Goal: Task Accomplishment & Management: Use online tool/utility

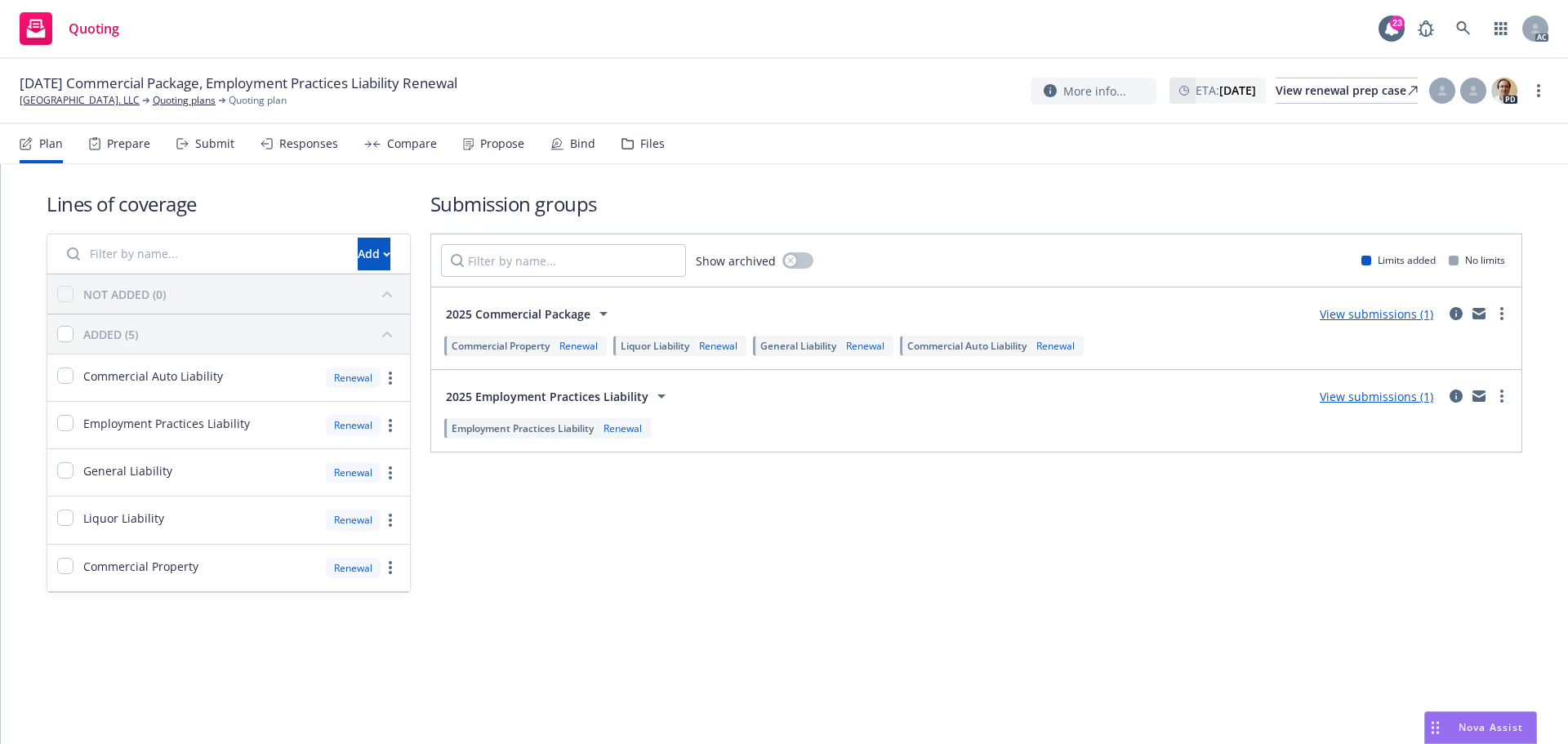
drag, startPoint x: 251, startPoint y: 153, endPoint x: 232, endPoint y: 153, distance: 19.0
click at [251, 153] on div "Plan Prepare Submit Responses Compare Propose Bind Files" at bounding box center [342, 144] width 645 height 39
click at [213, 150] on div "Submit" at bounding box center [214, 144] width 39 height 13
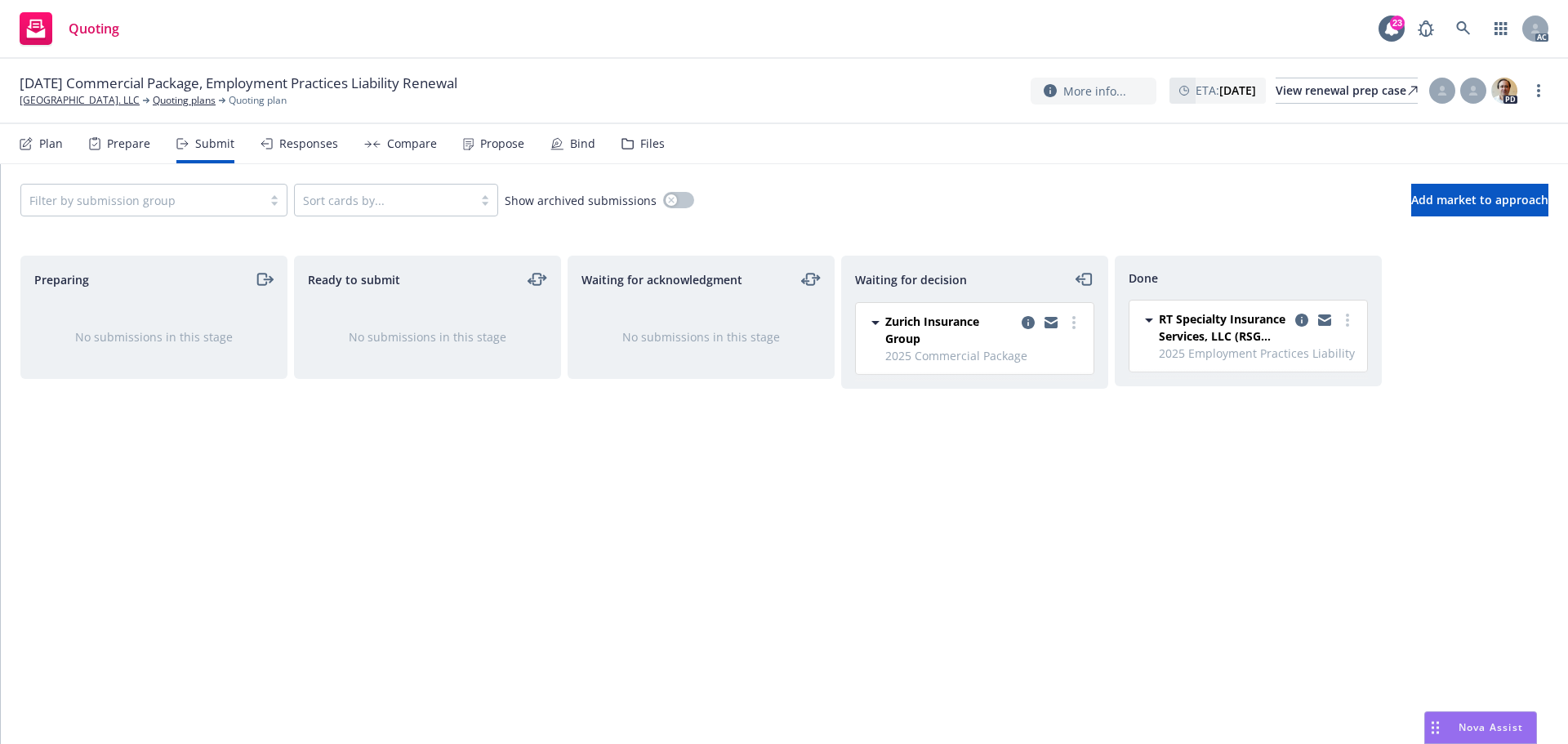
click at [492, 151] on div "Propose" at bounding box center [494, 144] width 61 height 39
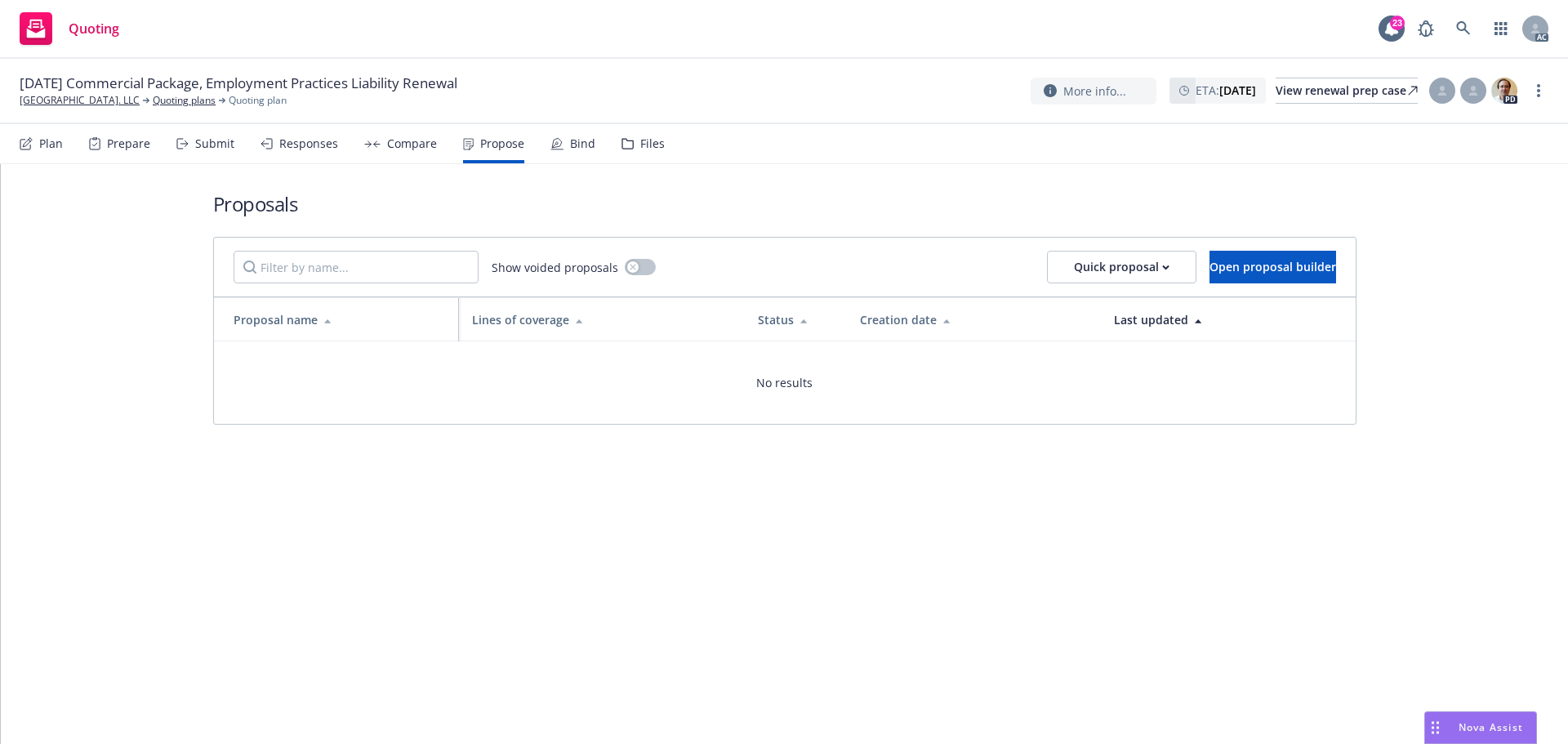
click at [324, 149] on div "Responses" at bounding box center [308, 144] width 58 height 13
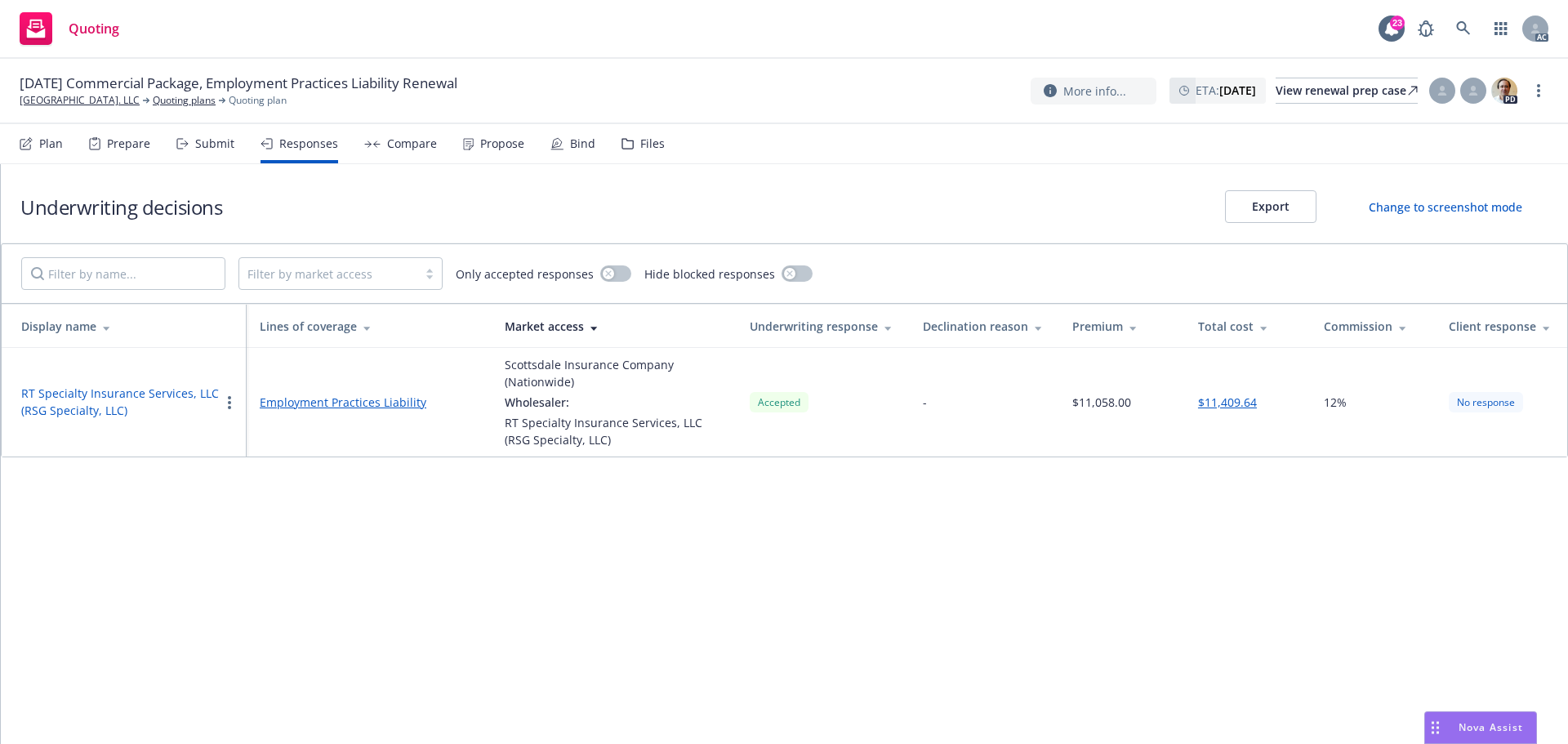
click at [139, 392] on button "RT Specialty Insurance Services, LLC (RSG Specialty, LLC)" at bounding box center [121, 401] width 199 height 34
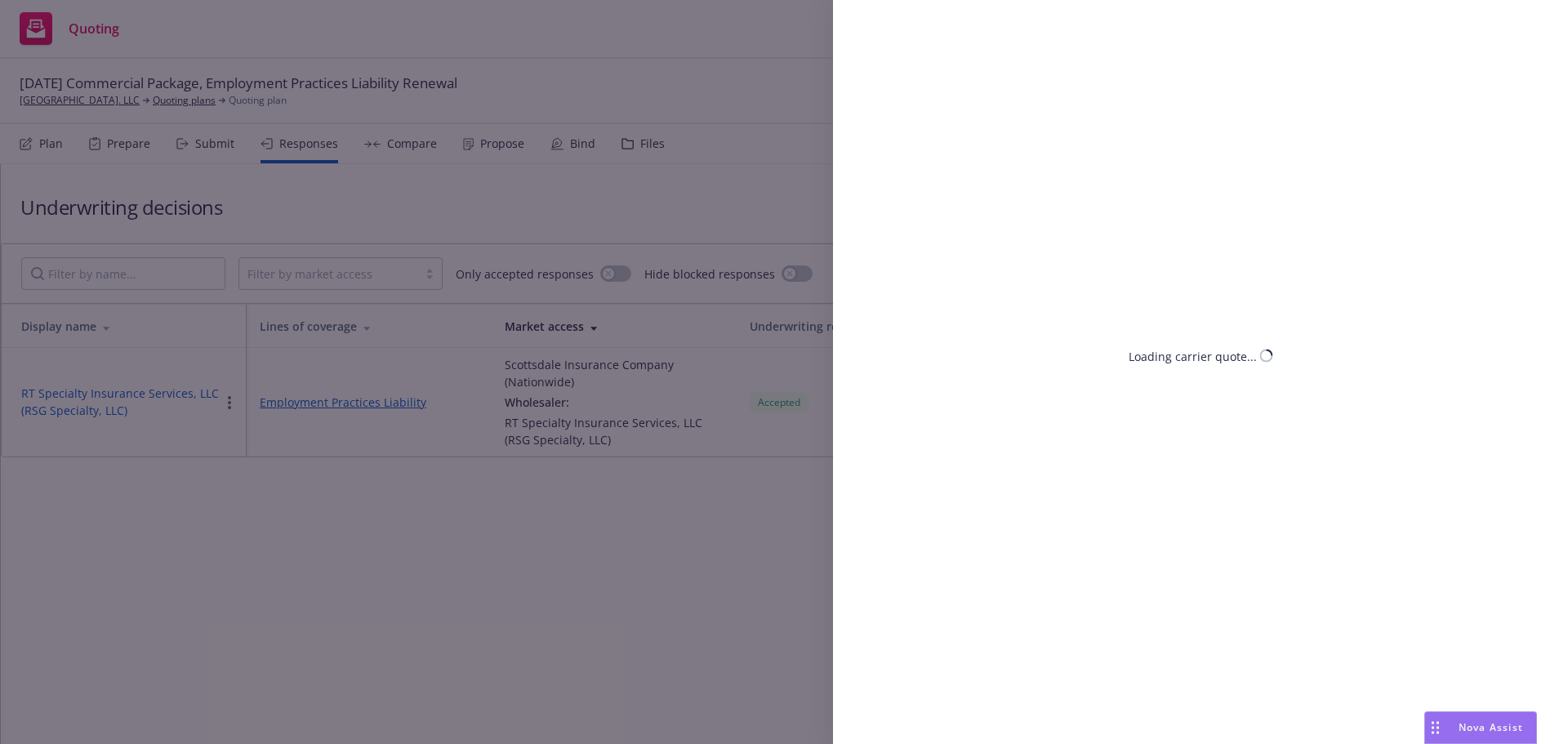
select select "CA"
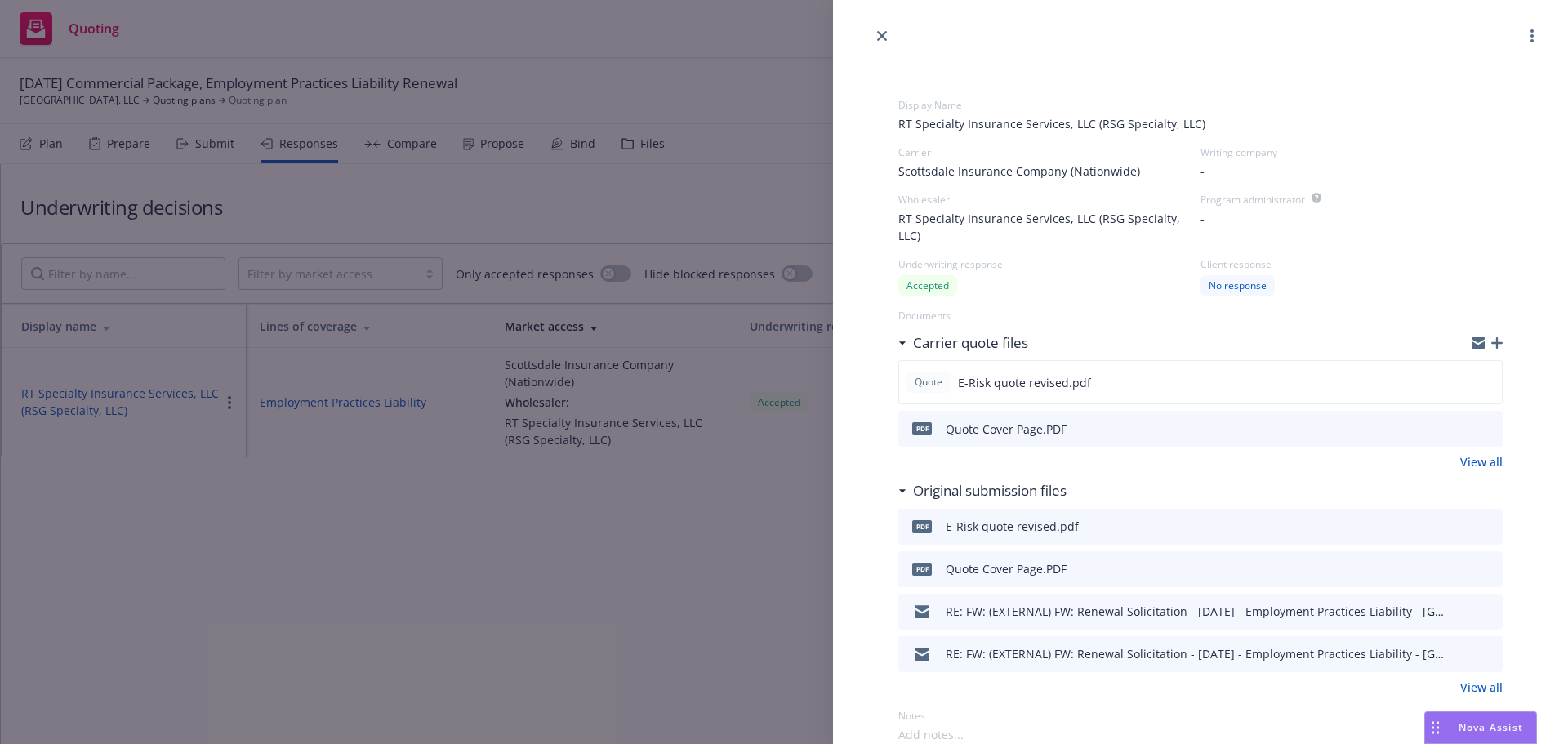
click at [566, 567] on div "Display Name RT Specialty Insurance Services, LLC (RSG Specialty, LLC) Carrier …" at bounding box center [784, 372] width 1568 height 744
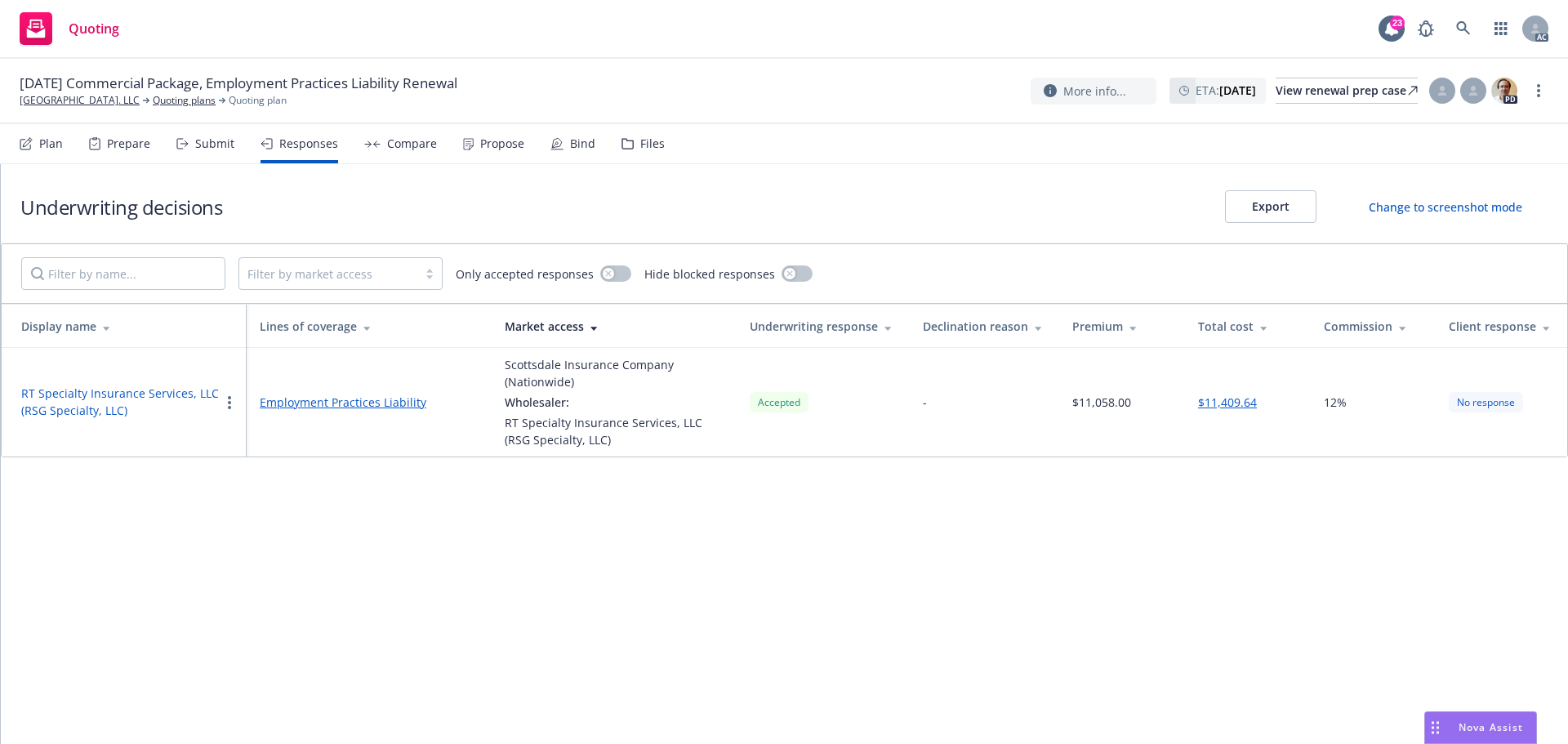
click at [166, 397] on button "RT Specialty Insurance Services, LLC (RSG Specialty, LLC)" at bounding box center [121, 401] width 199 height 34
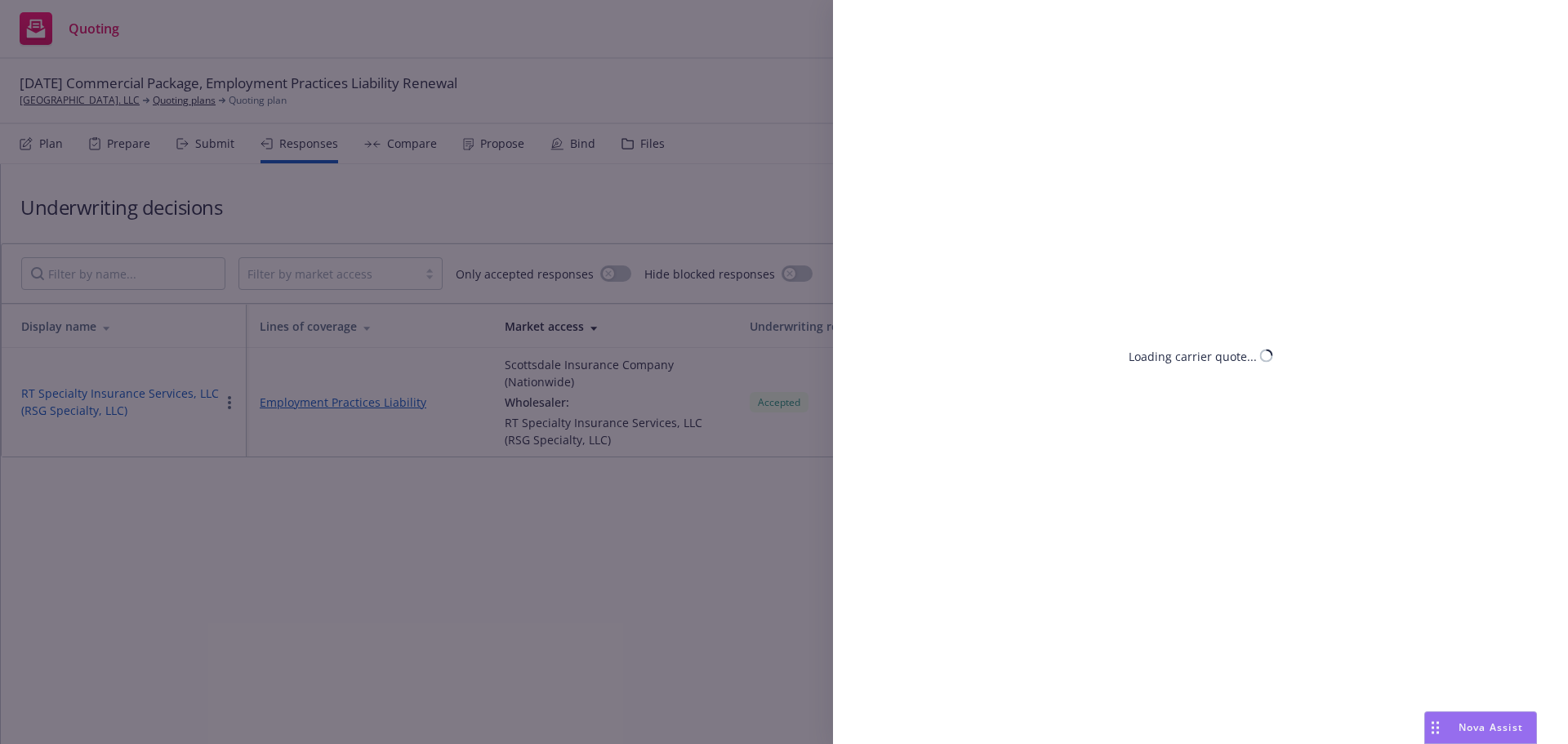
select select "CA"
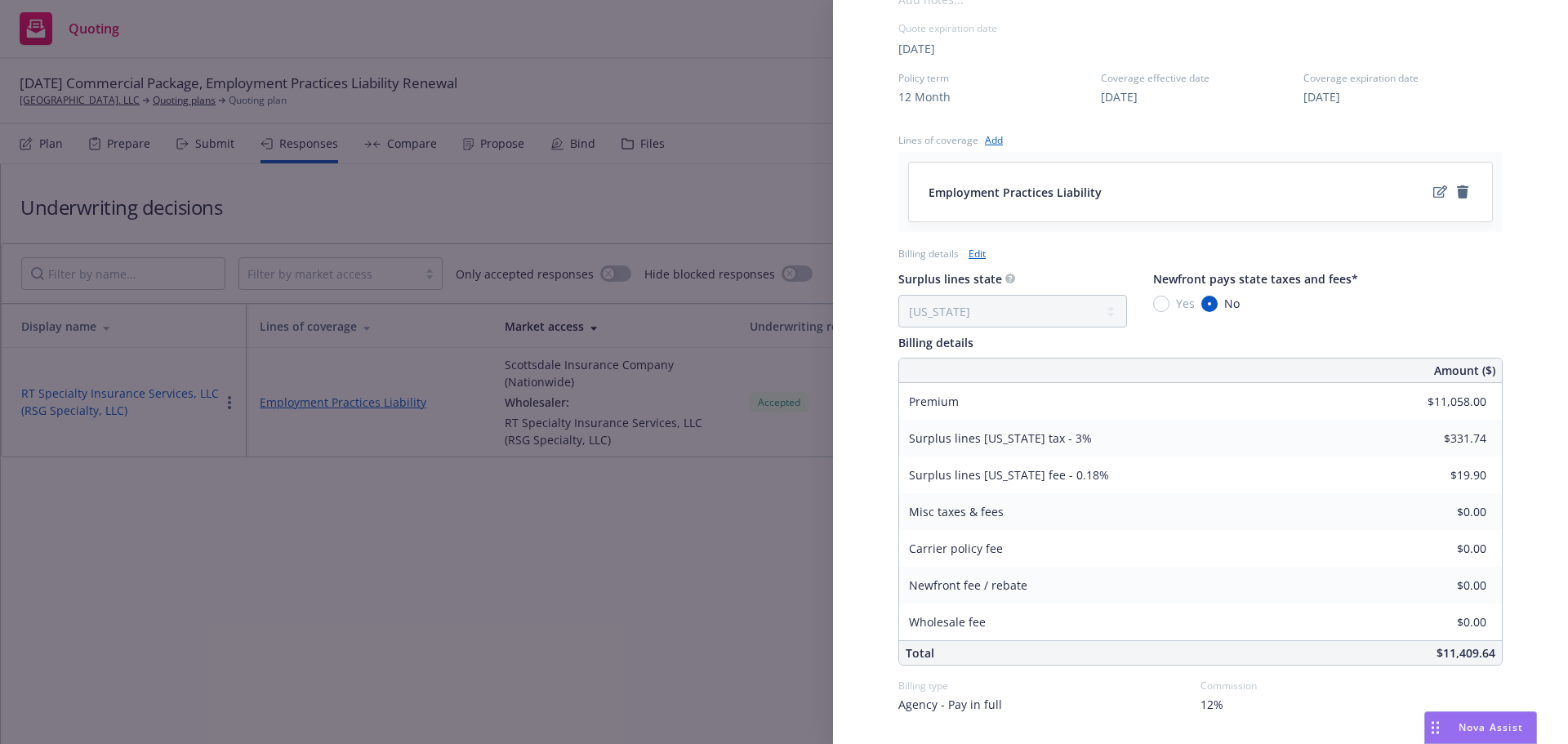
scroll to position [783, 0]
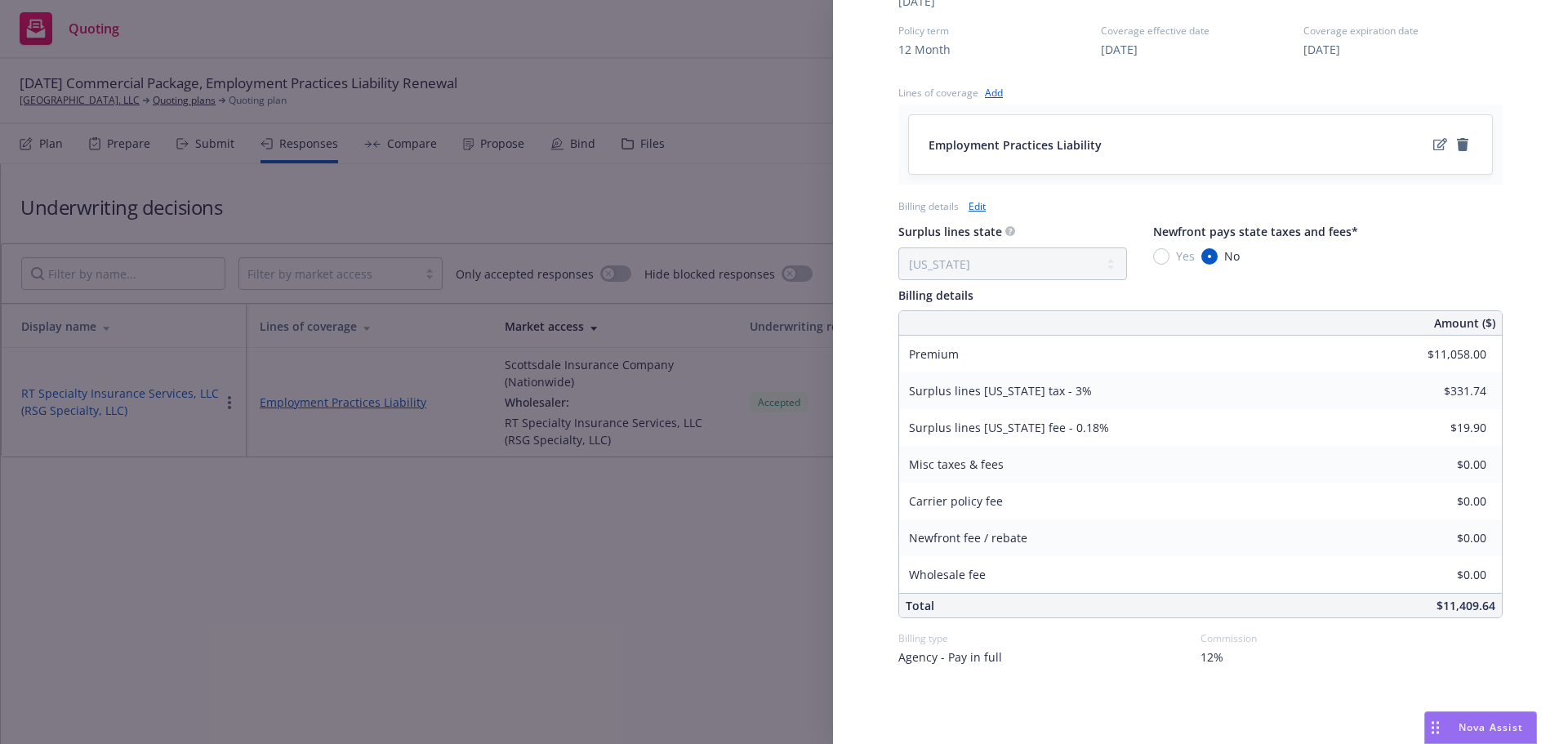
drag, startPoint x: 630, startPoint y: 594, endPoint x: 657, endPoint y: 567, distance: 38.2
click at [630, 594] on div "Display Name RT Specialty Insurance Services, LLC (RSG Specialty, LLC) Carrier …" at bounding box center [784, 372] width 1568 height 744
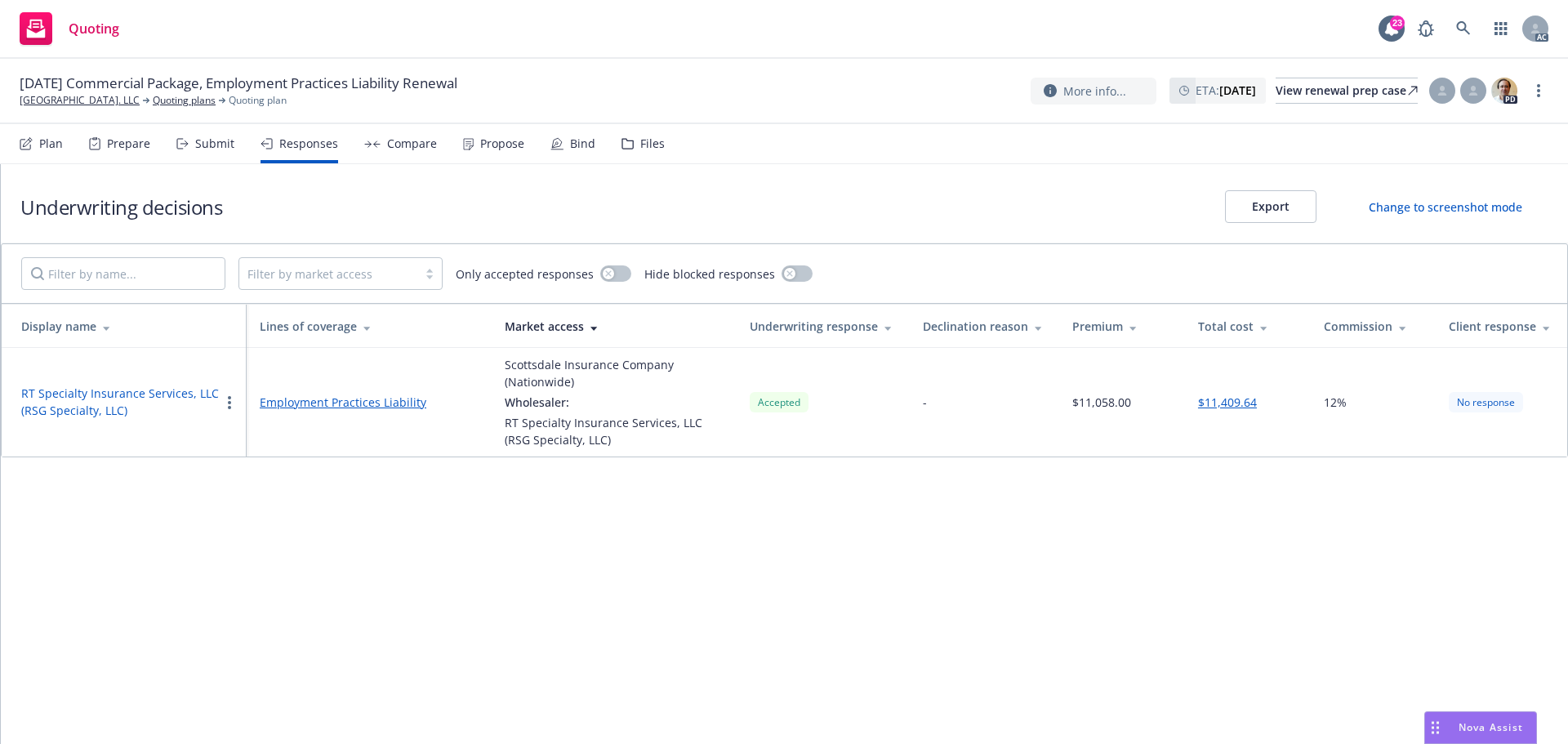
click at [499, 154] on div "Propose" at bounding box center [494, 144] width 61 height 39
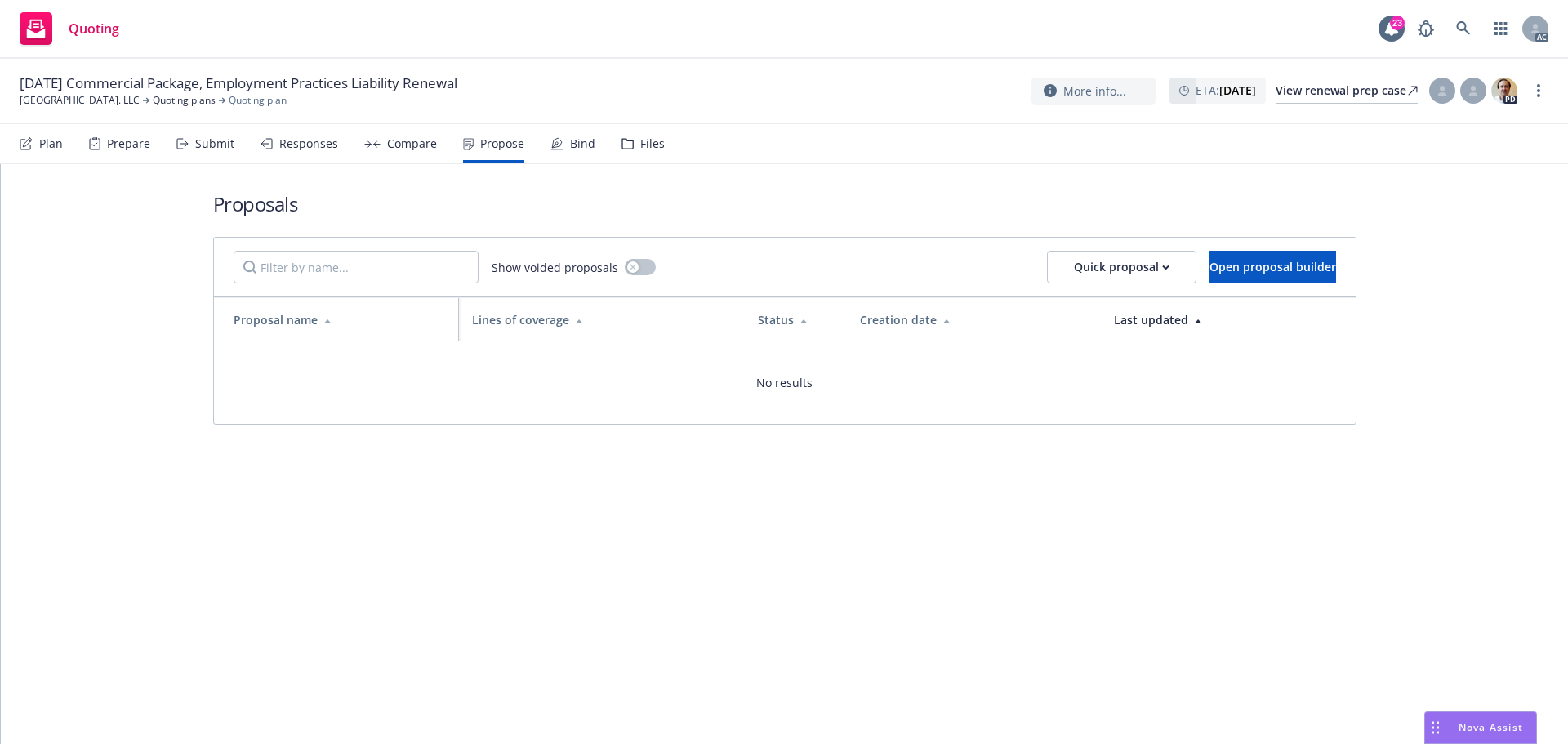
click at [317, 152] on div "Responses" at bounding box center [300, 144] width 78 height 39
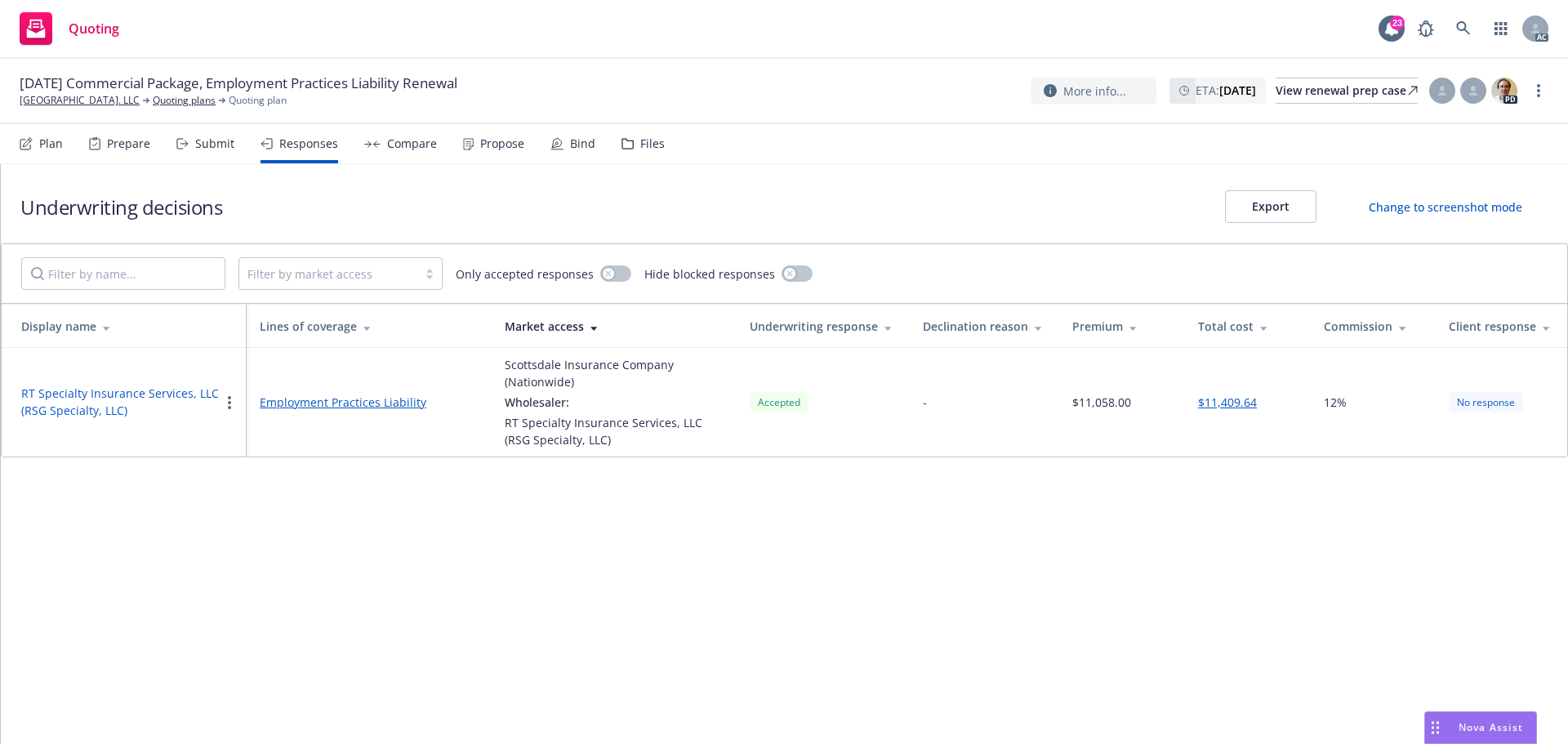
click at [104, 393] on button "RT Specialty Insurance Services, LLC (RSG Specialty, LLC)" at bounding box center [121, 401] width 199 height 34
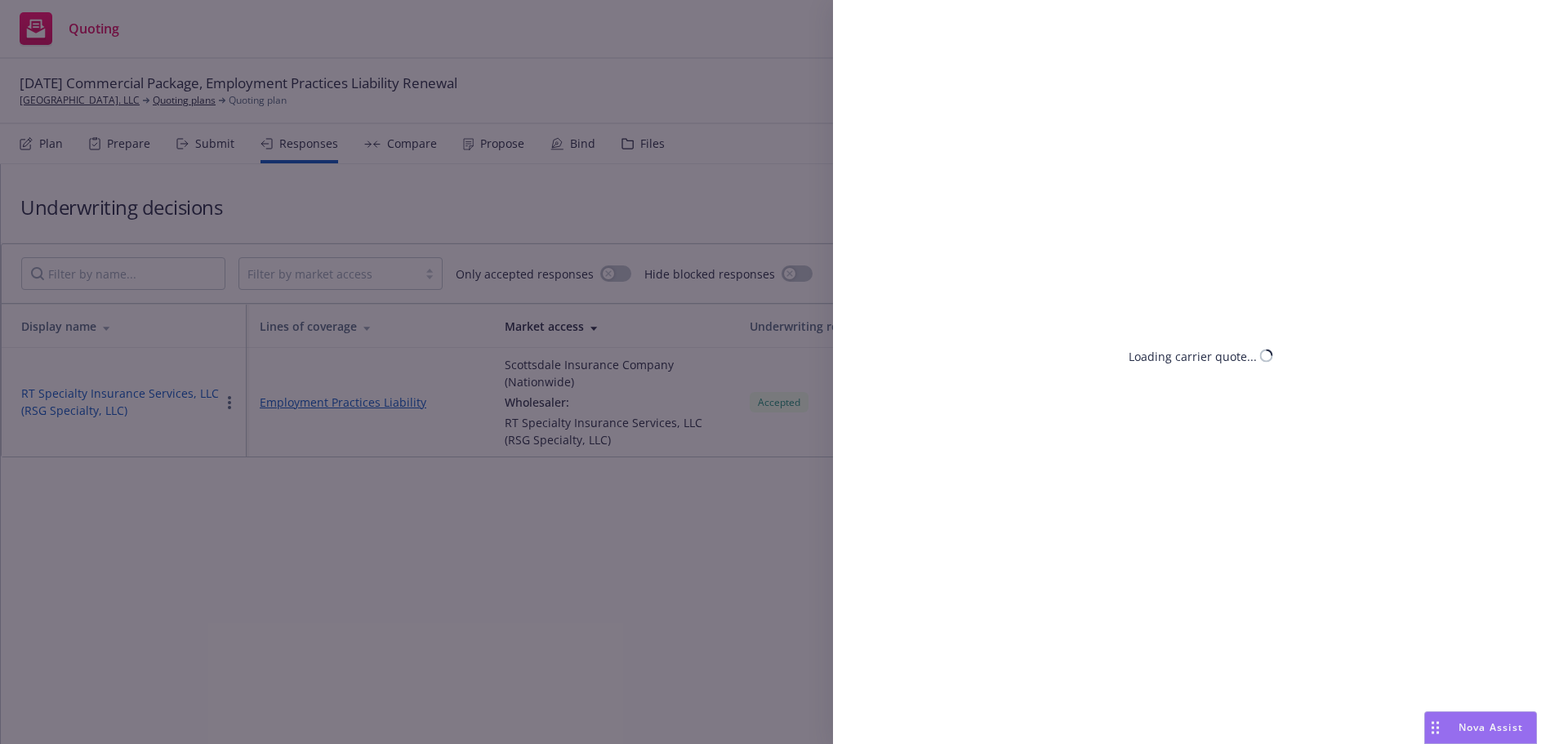
select select "CA"
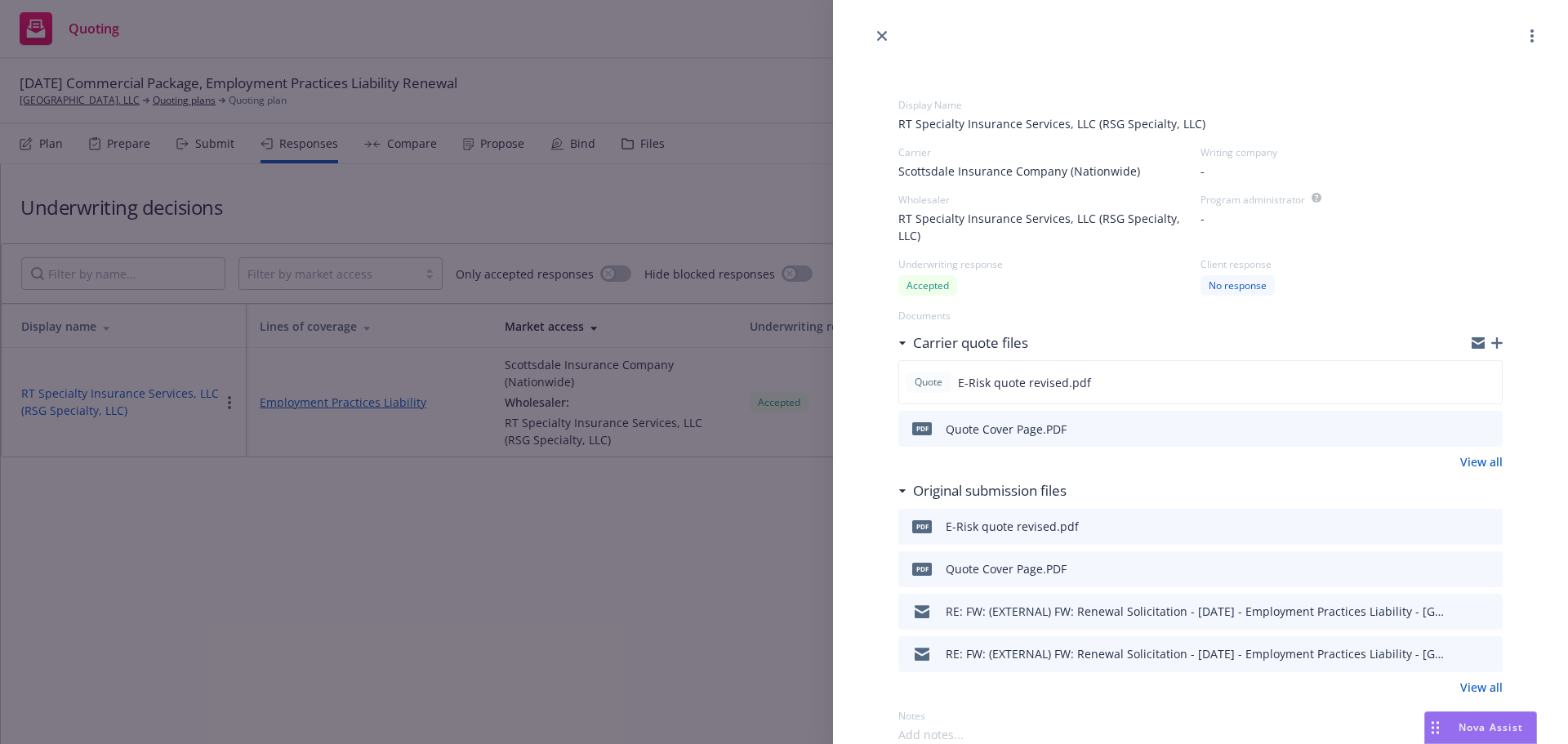
click at [479, 646] on div "Display Name RT Specialty Insurance Services, LLC (RSG Specialty, LLC) Carrier …" at bounding box center [784, 372] width 1568 height 744
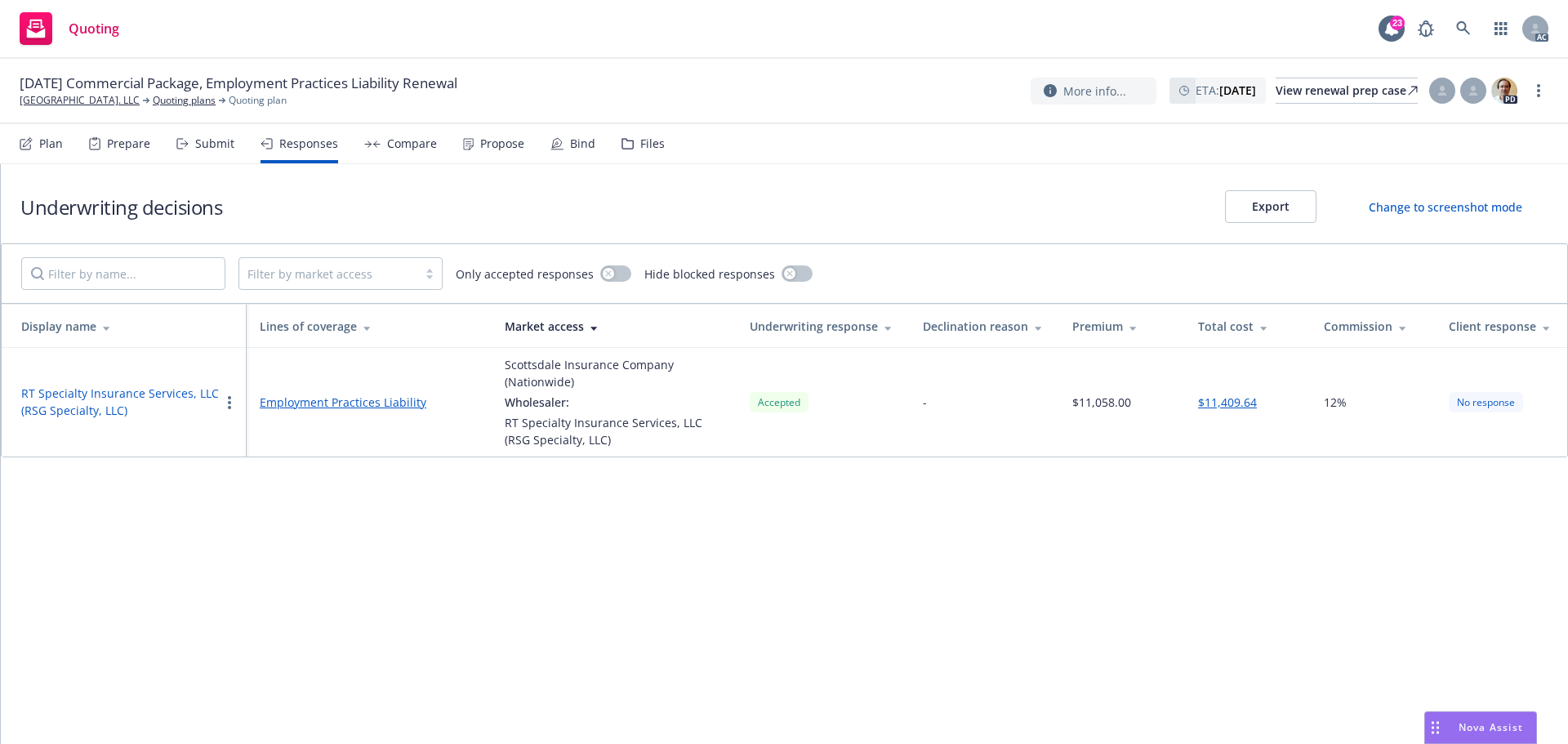
click at [473, 155] on div "Propose" at bounding box center [494, 144] width 61 height 39
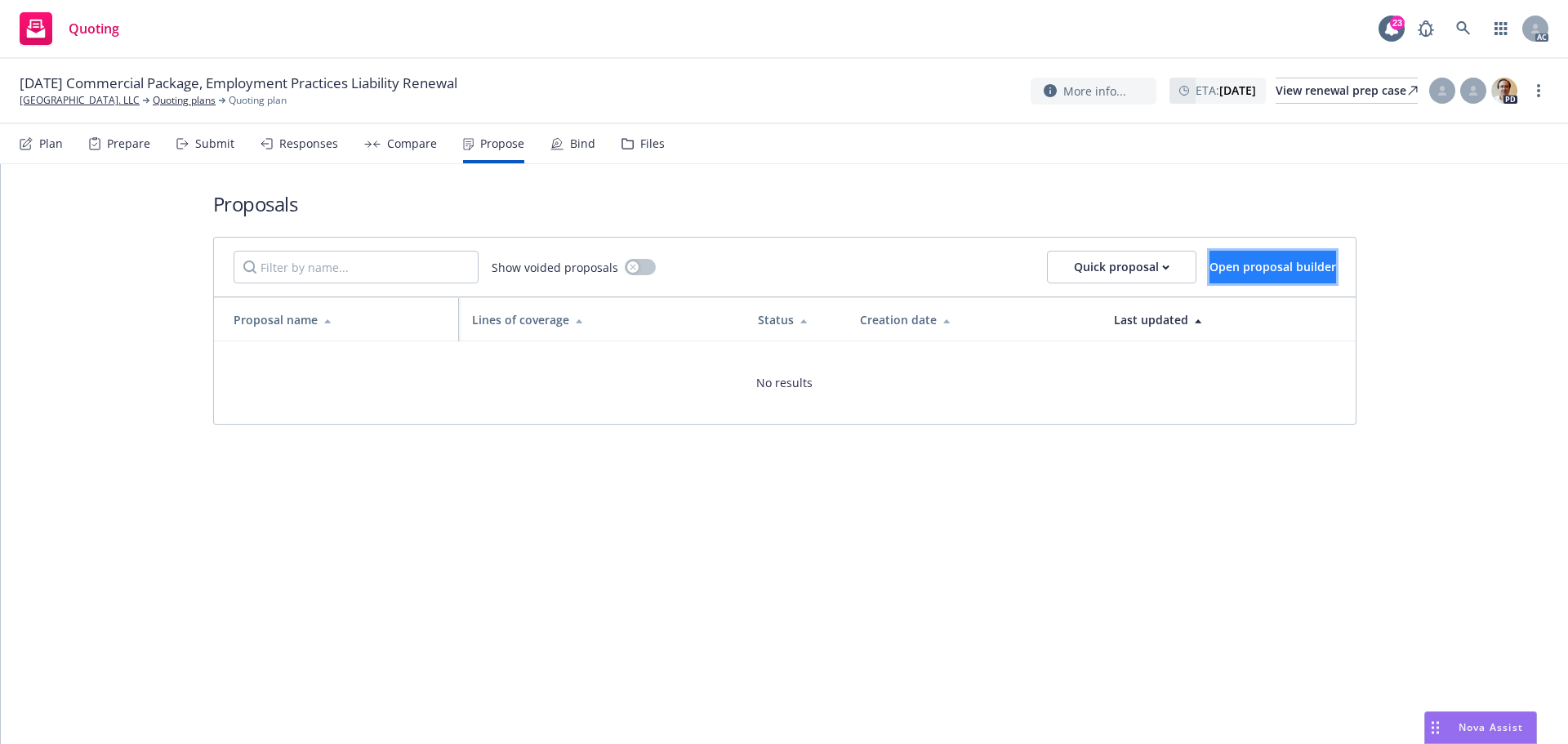
click at [1213, 263] on span "Open proposal builder" at bounding box center [1273, 267] width 126 height 16
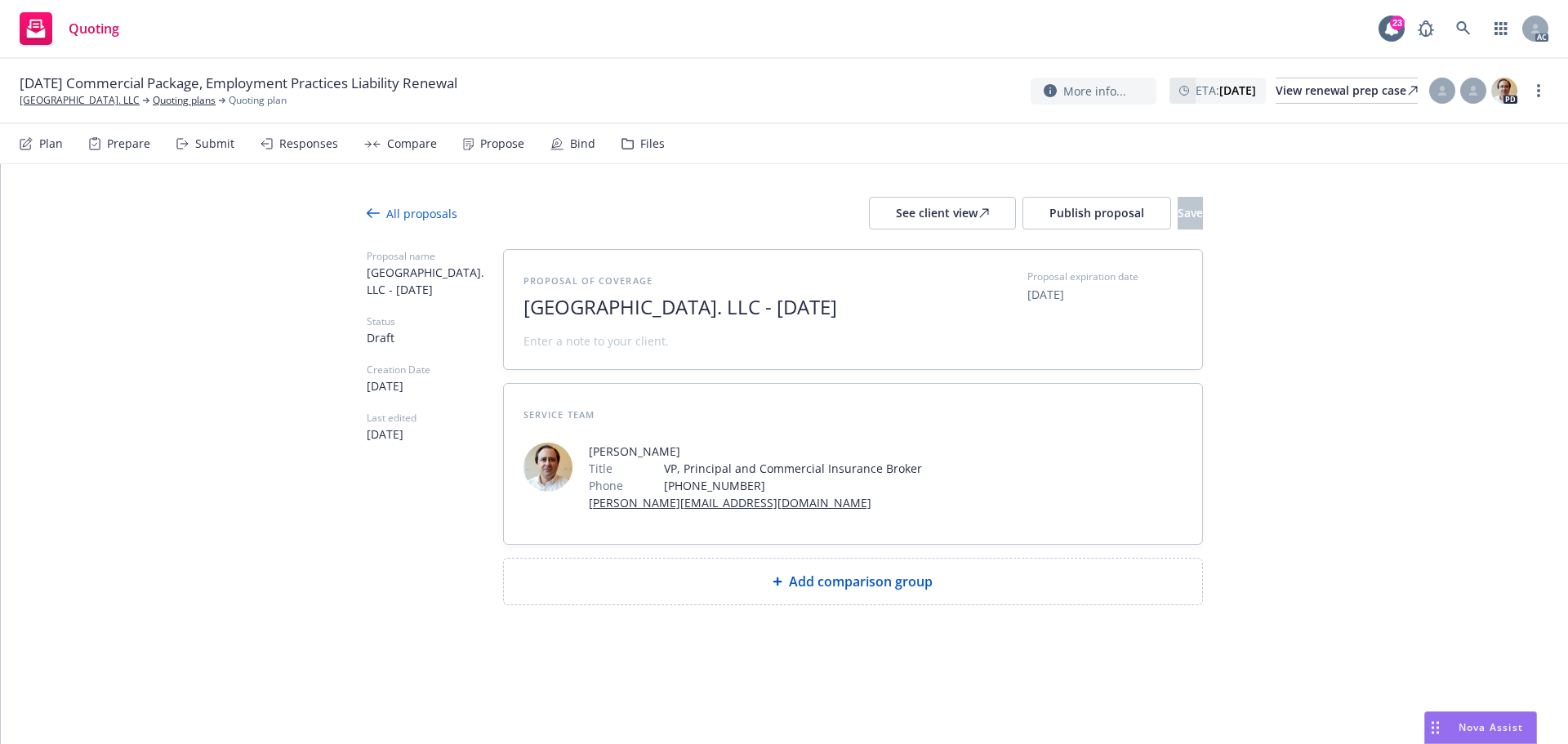
drag, startPoint x: 818, startPoint y: 309, endPoint x: 546, endPoint y: 323, distance: 272.4
click at [546, 323] on div "Proposal of coverage Encontro [GEOGRAPHIC_DATA]. LLC - [DATE]" at bounding box center [723, 309] width 400 height 80
click at [596, 307] on span "2025" at bounding box center [723, 307] width 400 height 24
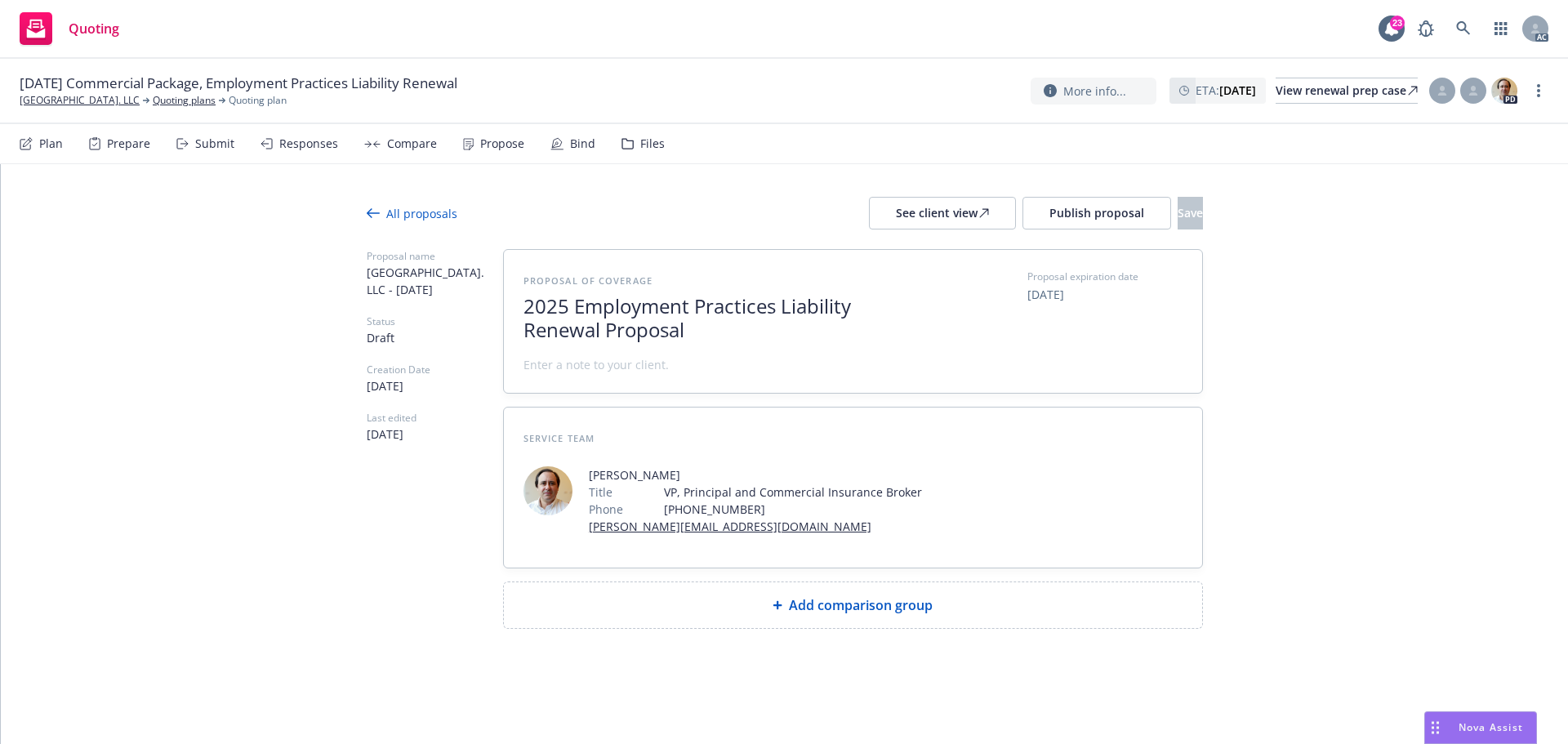
click at [548, 369] on span at bounding box center [596, 365] width 146 height 17
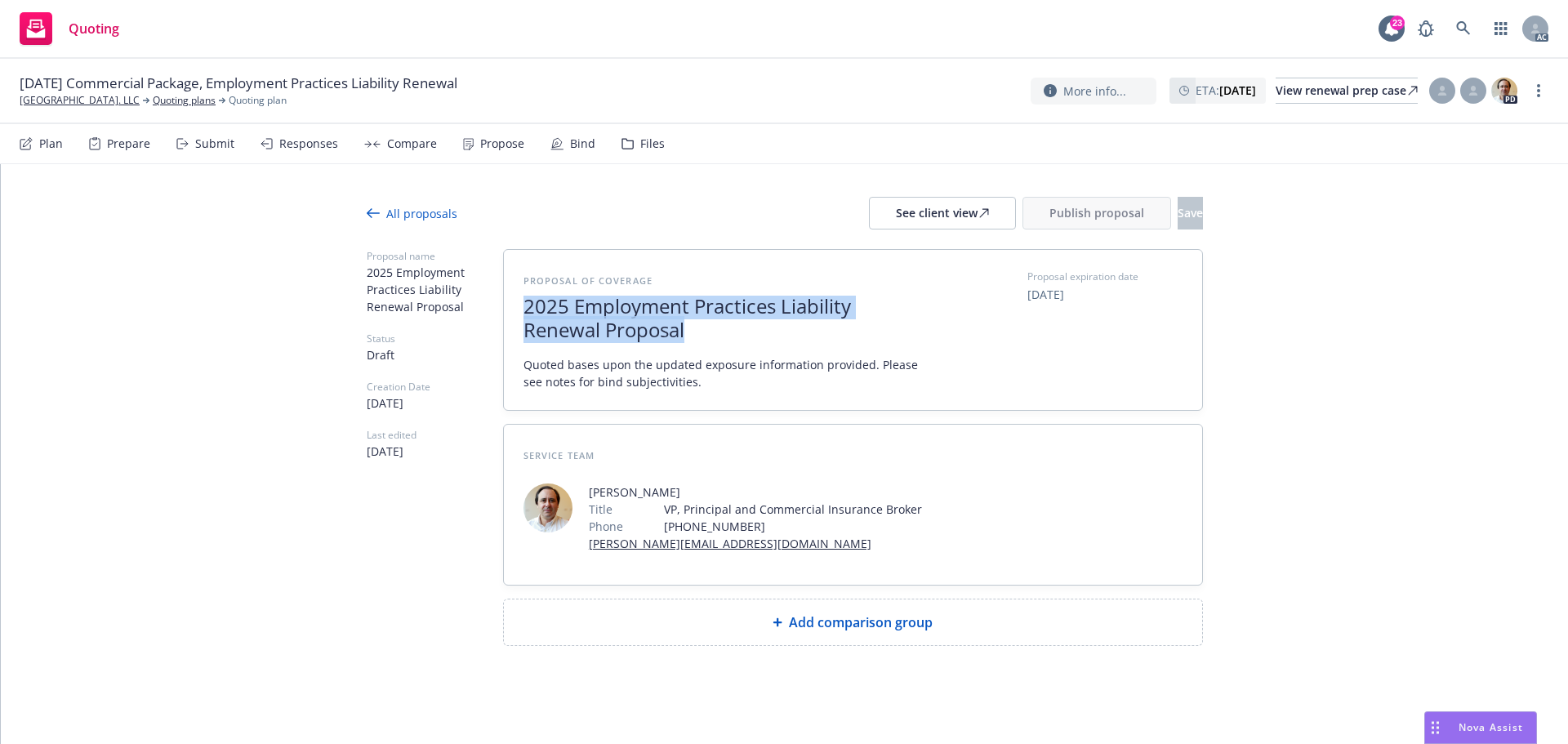
drag, startPoint x: 567, startPoint y: 324, endPoint x: 514, endPoint y: 308, distance: 55.4
click at [514, 308] on div "Proposal of coverage 2025 Employment Practices Liability Renewal Proposal Quote…" at bounding box center [853, 330] width 698 height 160
copy span "2025 Employment Practices Liability Renewal Proposal"
click at [823, 633] on div "Add comparison group" at bounding box center [853, 622] width 698 height 46
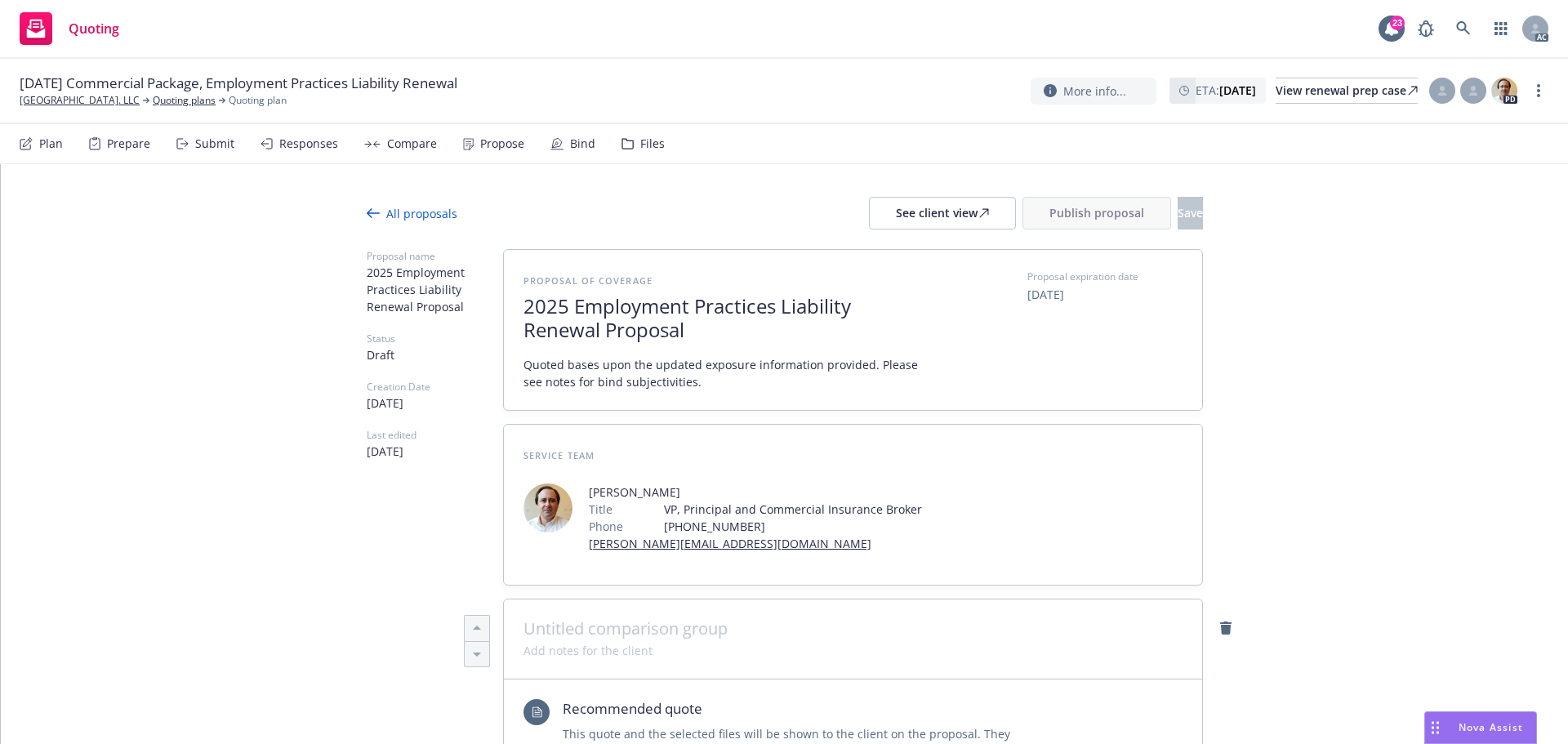
click at [738, 636] on span at bounding box center [853, 629] width 659 height 20
paste span
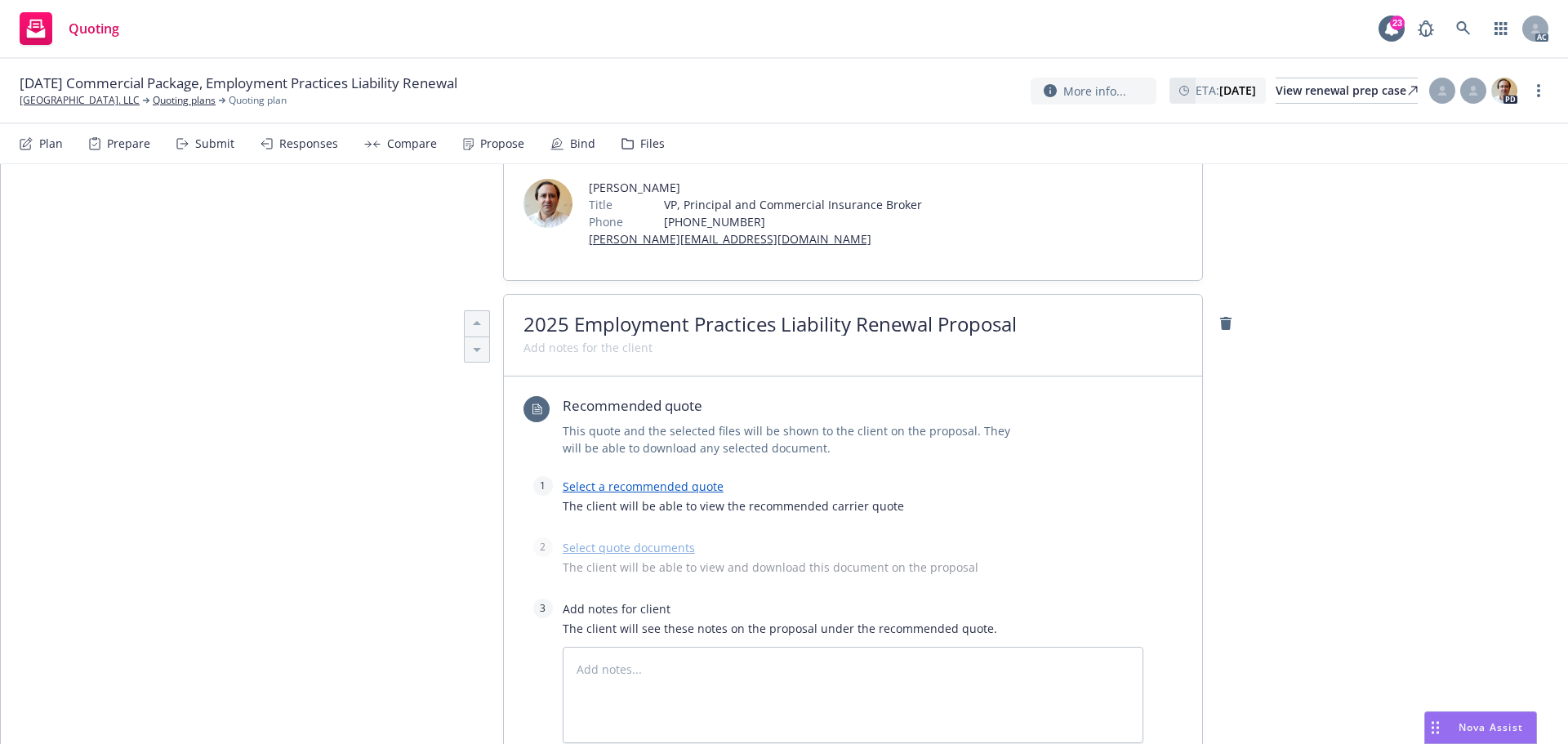
scroll to position [327, 0]
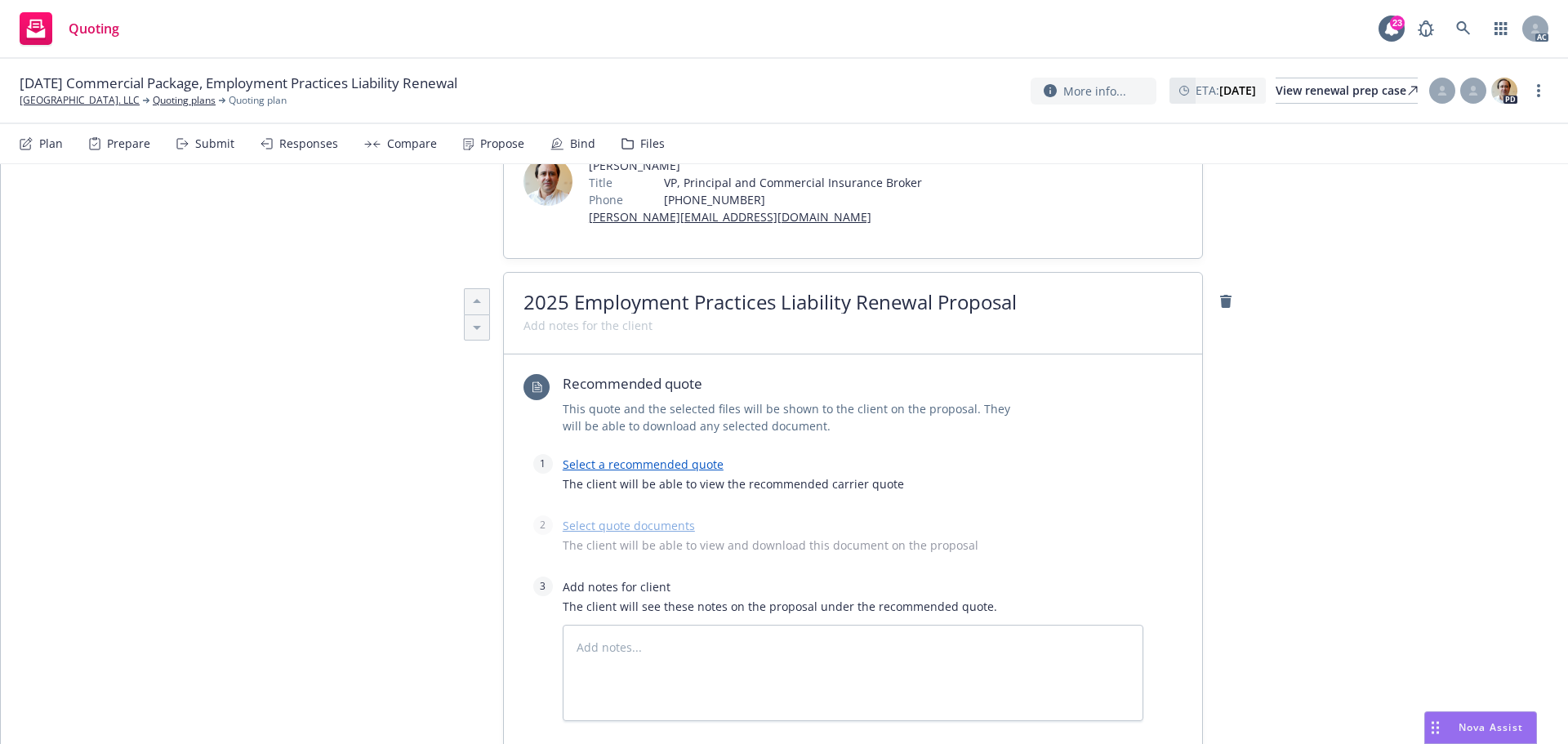
click at [686, 465] on link "Select a recommended quote" at bounding box center [642, 464] width 161 height 16
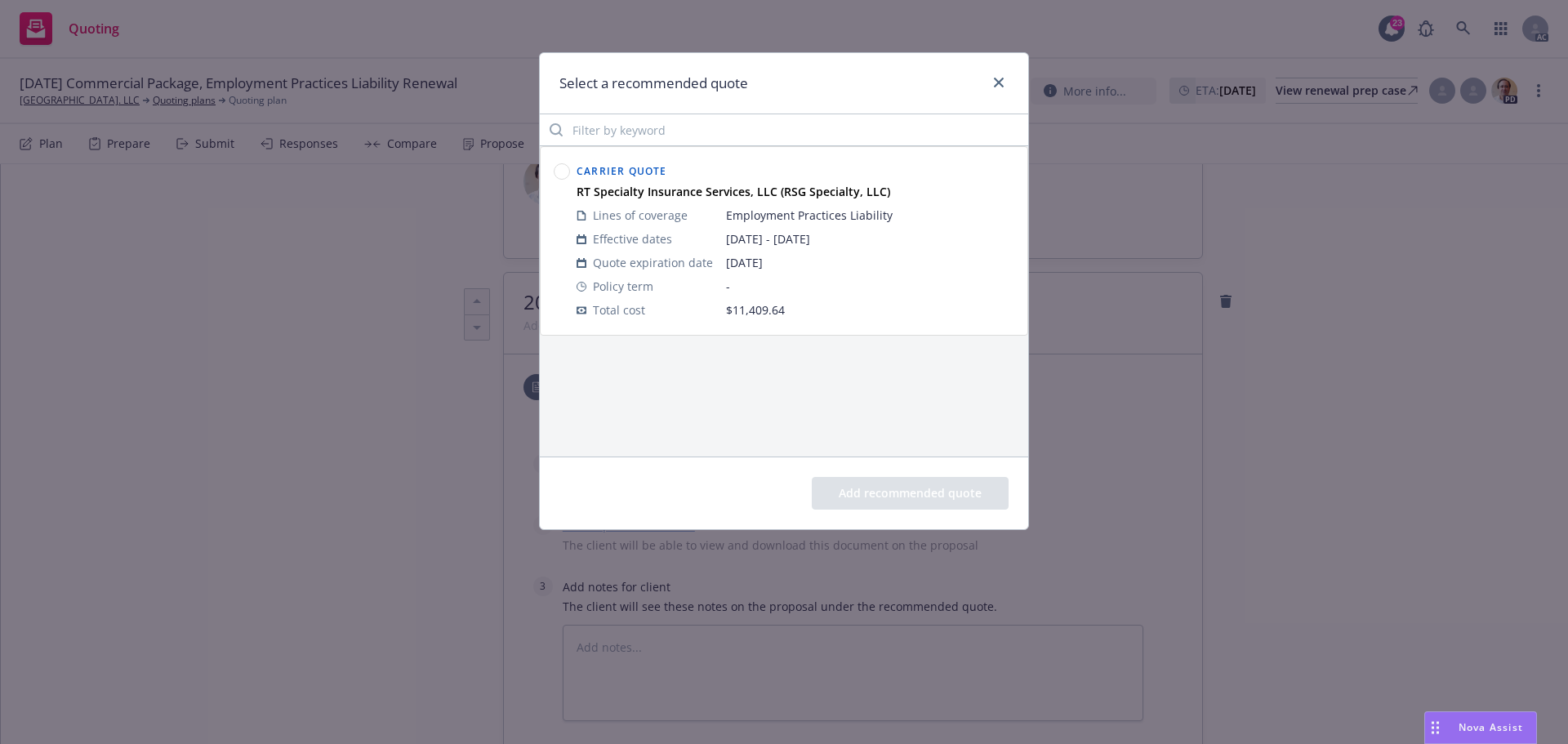
click at [561, 173] on circle at bounding box center [562, 172] width 16 height 16
click at [914, 486] on button "Add recommended quote" at bounding box center [910, 493] width 197 height 33
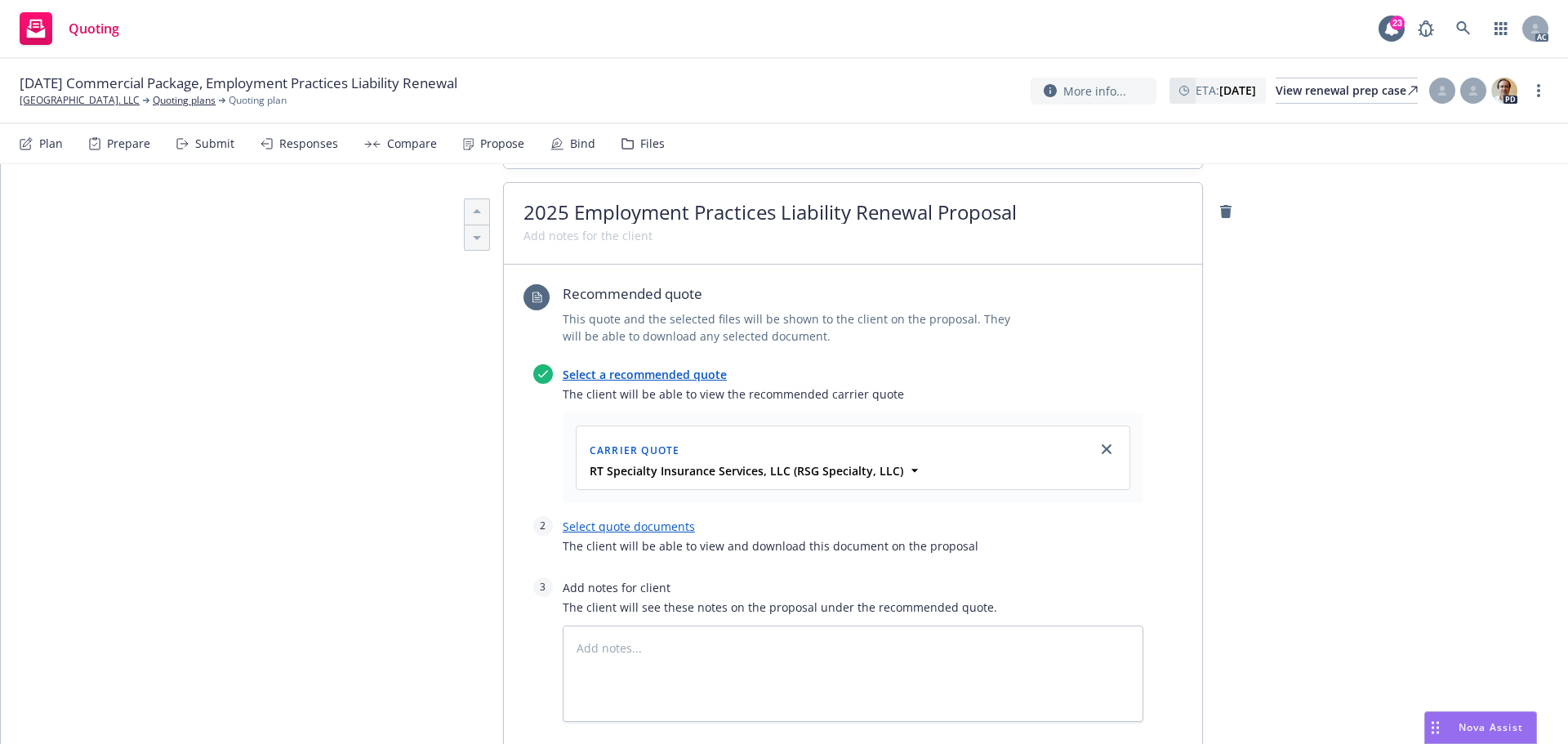
scroll to position [572, 0]
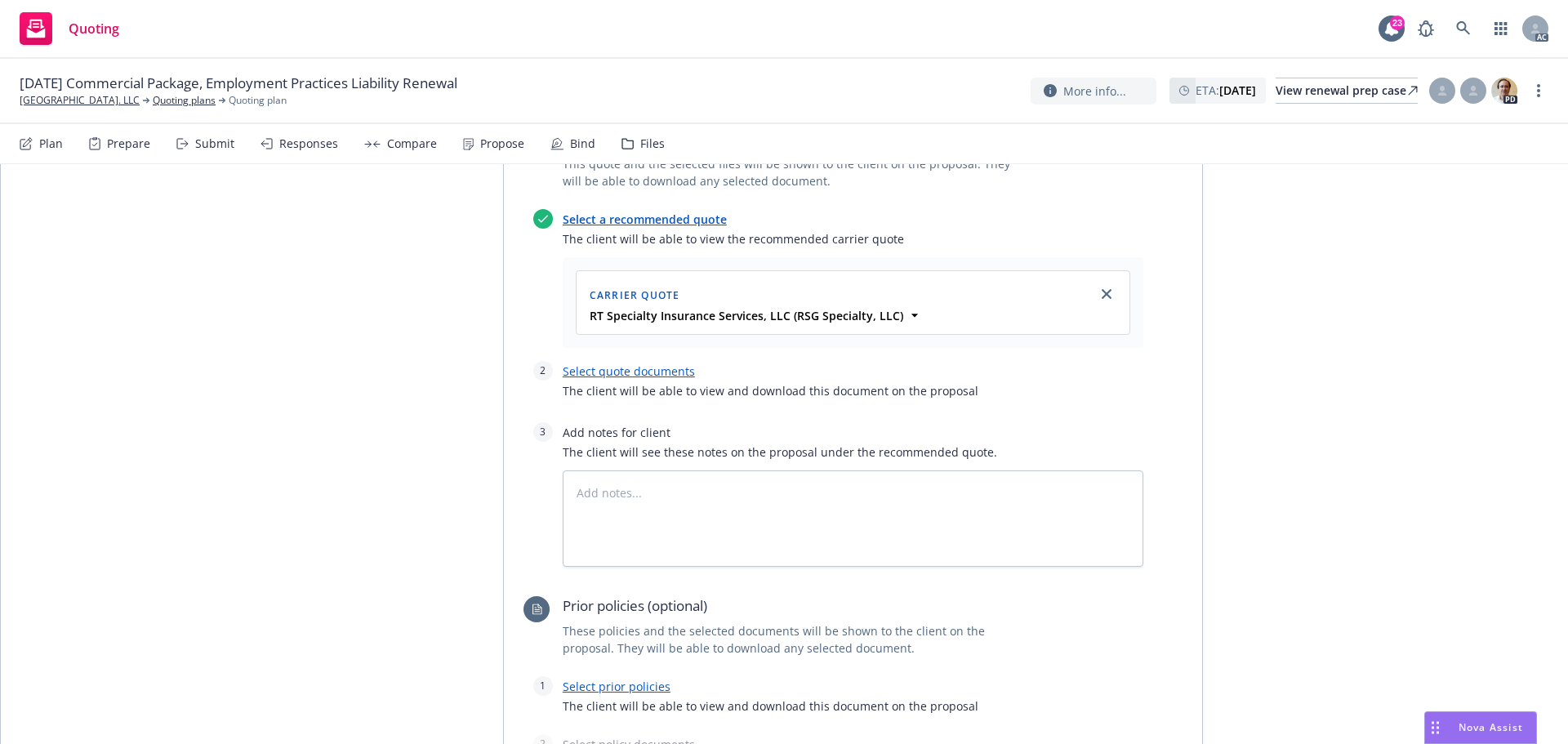
click at [654, 373] on link "Select quote documents" at bounding box center [628, 371] width 133 height 16
type textarea "x"
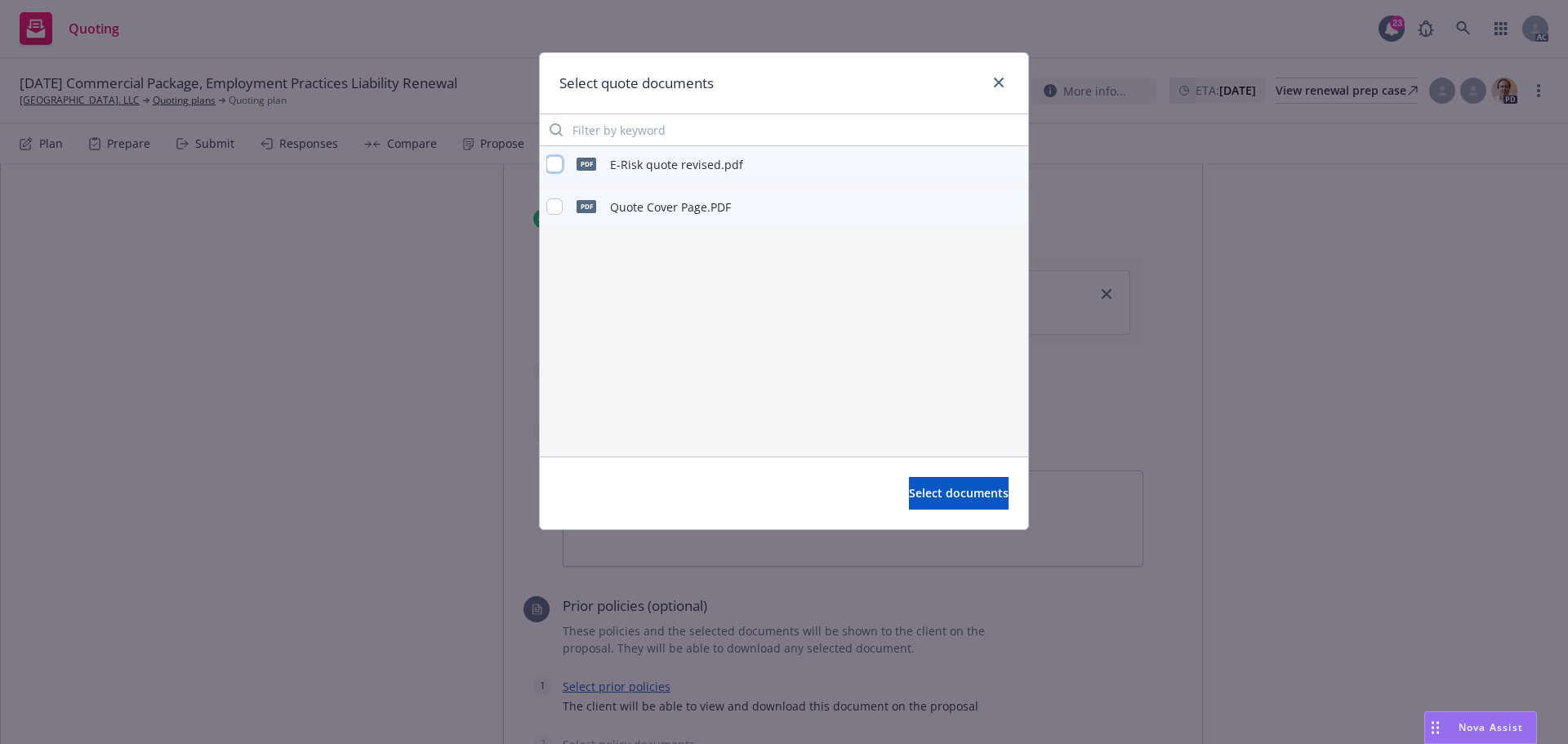
click at [554, 164] on input "checkbox" at bounding box center [554, 164] width 17 height 17
checkbox input "true"
click at [560, 203] on input "checkbox" at bounding box center [554, 207] width 17 height 17
checkbox input "true"
click at [931, 495] on span "Select documents" at bounding box center [958, 493] width 99 height 16
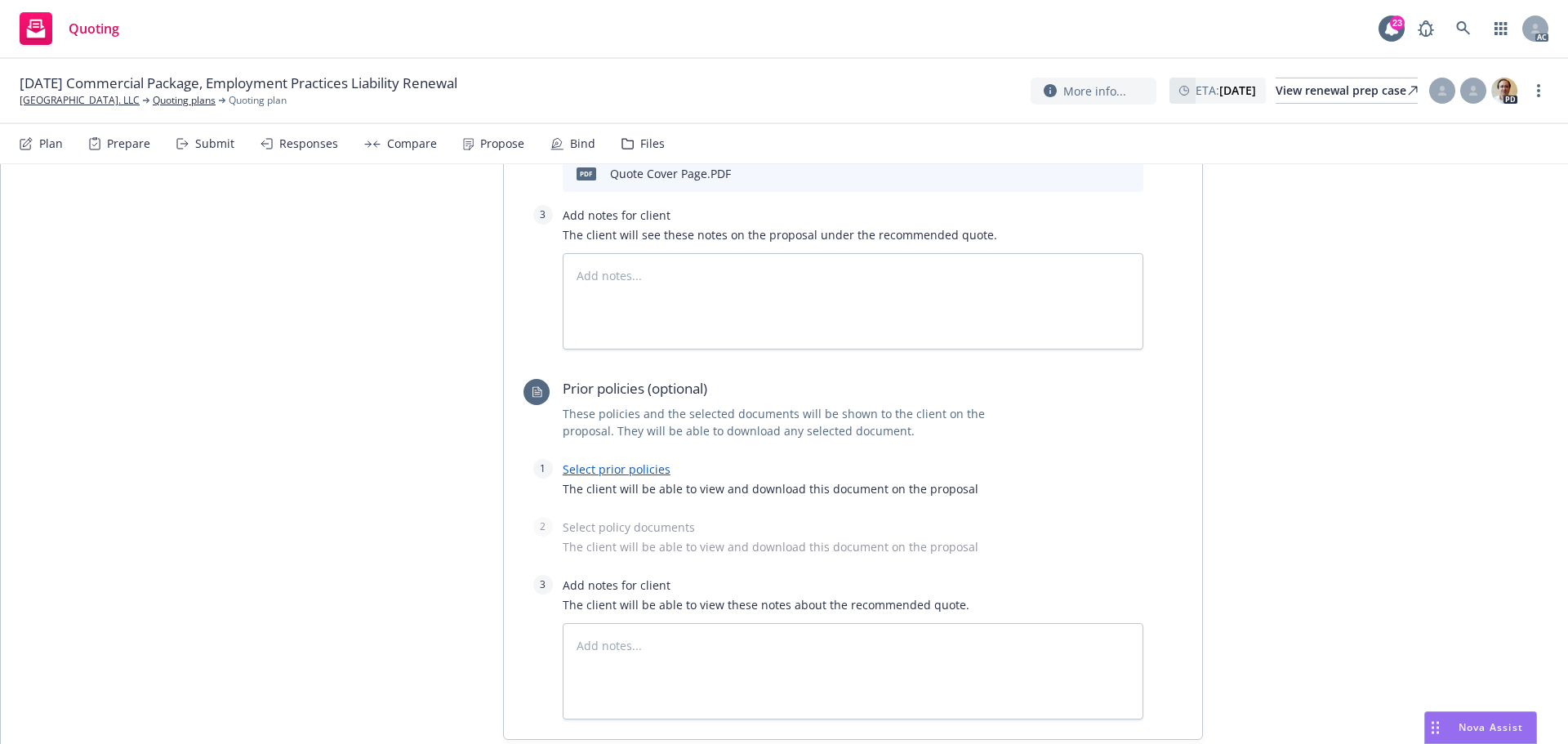
scroll to position [899, 0]
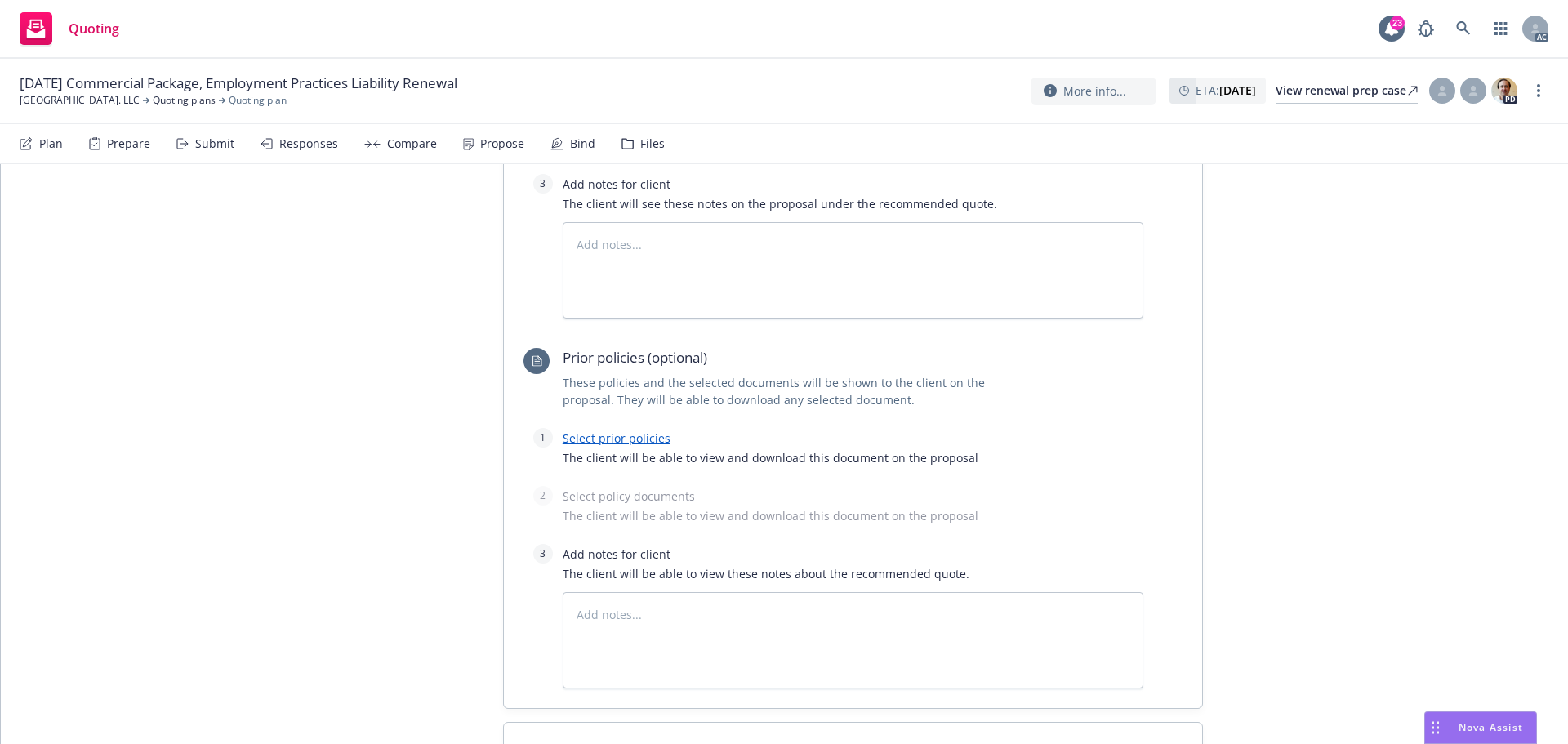
click at [639, 437] on link "Select prior policies" at bounding box center [616, 438] width 108 height 16
type textarea "x"
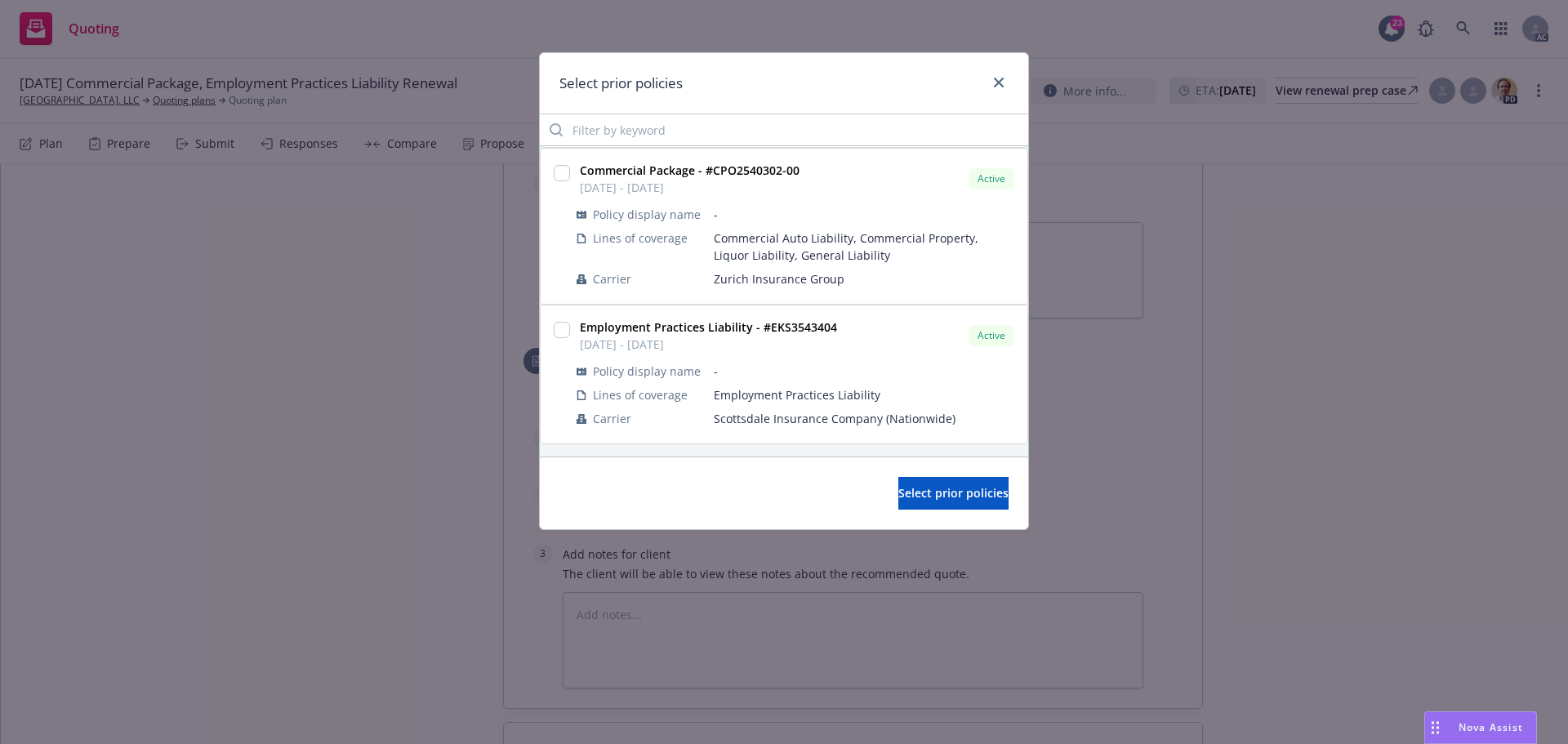
scroll to position [139, 0]
click at [563, 326] on input "checkbox" at bounding box center [562, 330] width 17 height 17
checkbox input "true"
click at [899, 489] on span "Select prior policies" at bounding box center [953, 493] width 110 height 16
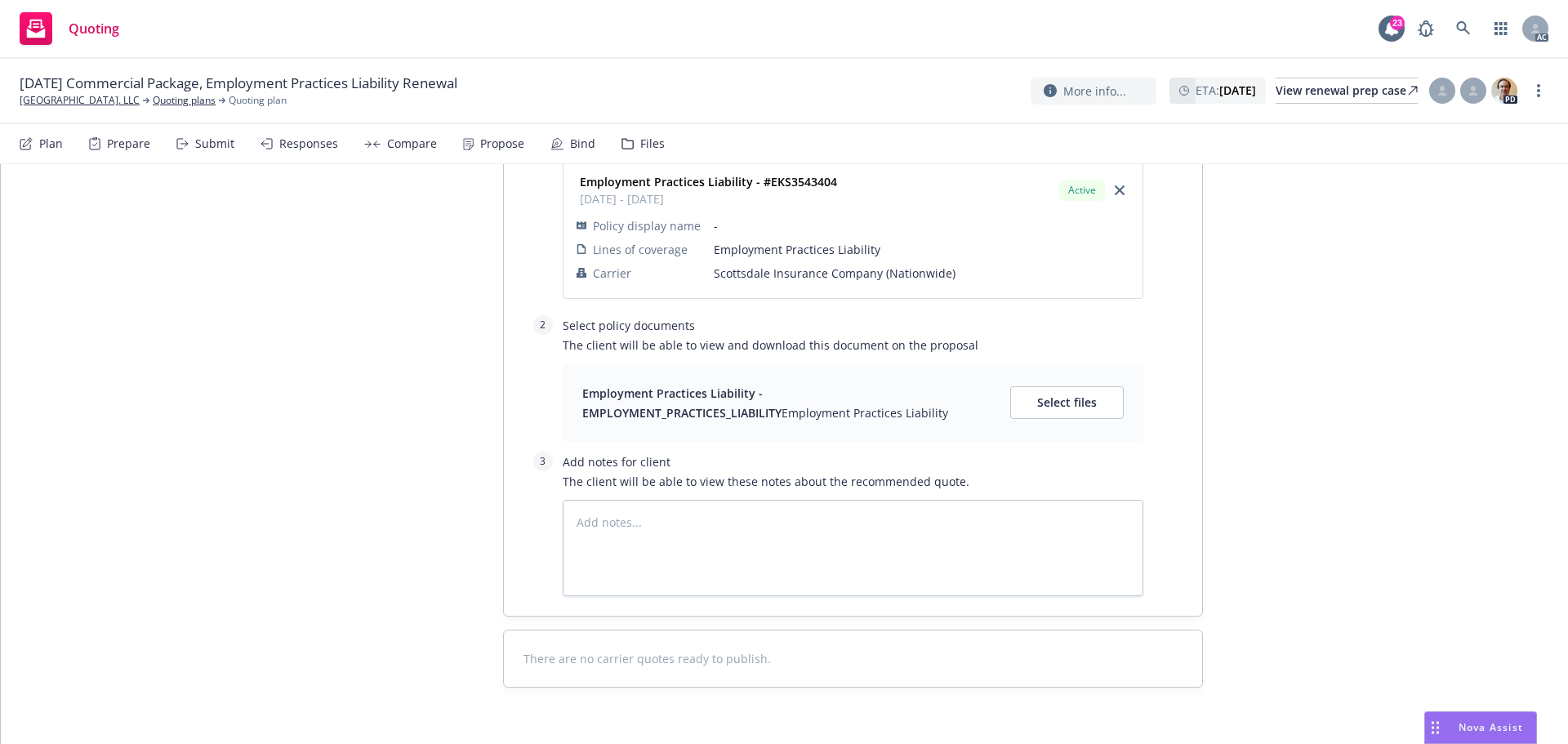
scroll to position [1225, 0]
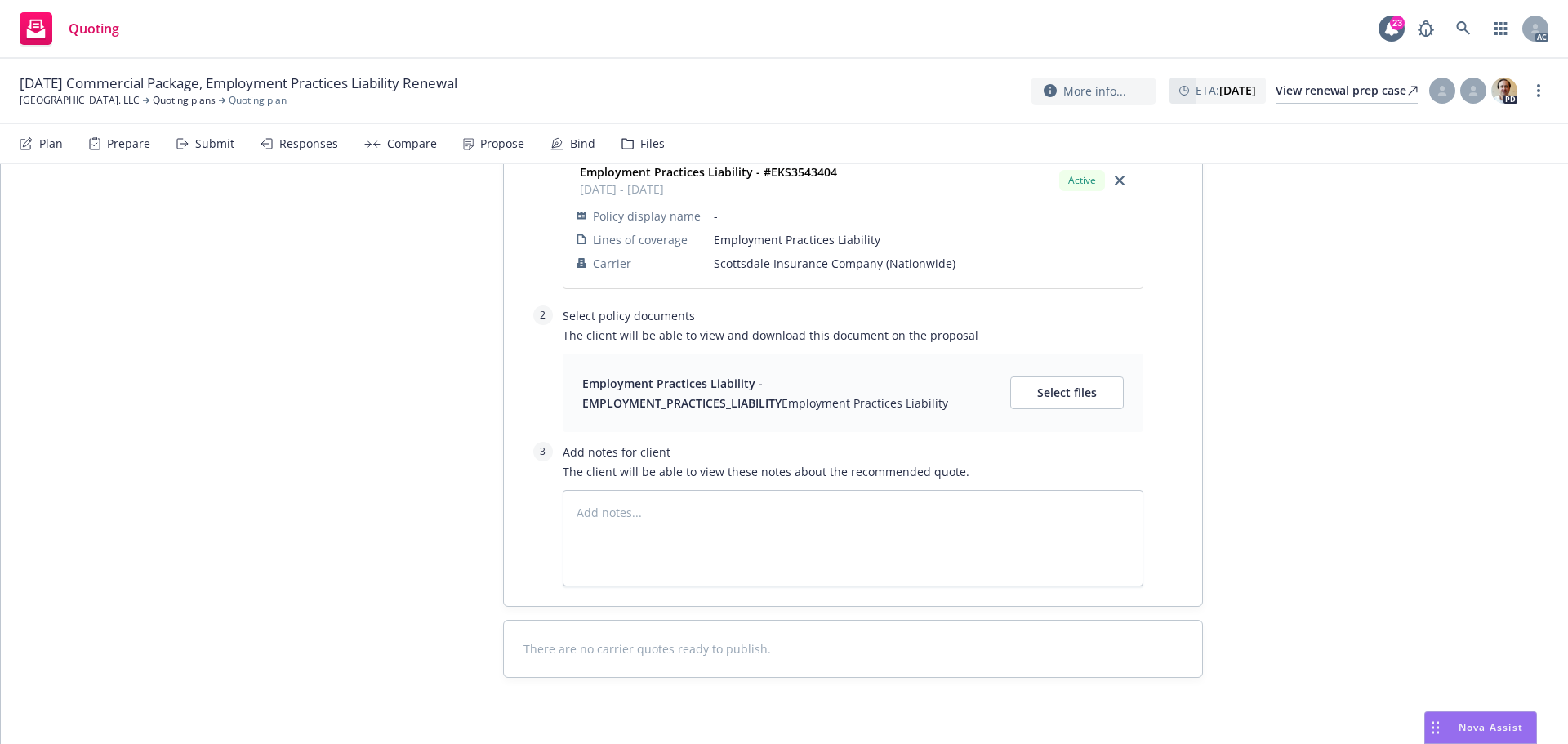
click at [1048, 411] on div "Employment Practices Liability - EMPLOYMENT_PRACTICES_LIABILITY Employment Prac…" at bounding box center [852, 393] width 541 height 39
click at [1048, 397] on span "Select files" at bounding box center [1067, 392] width 59 height 16
type textarea "x"
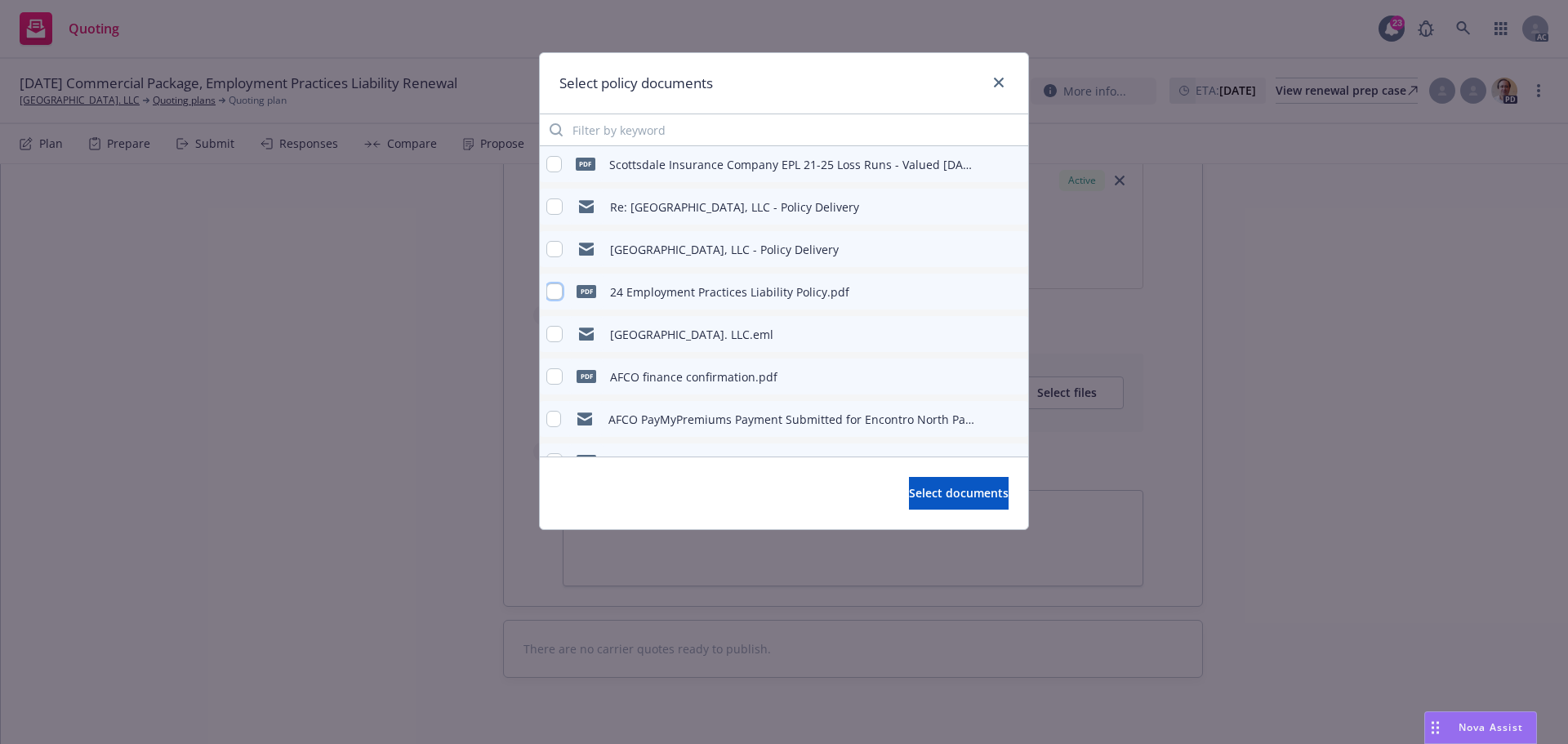
click at [557, 293] on input "checkbox" at bounding box center [554, 292] width 17 height 17
checkbox input "true"
click at [943, 494] on span "Select documents" at bounding box center [958, 493] width 99 height 16
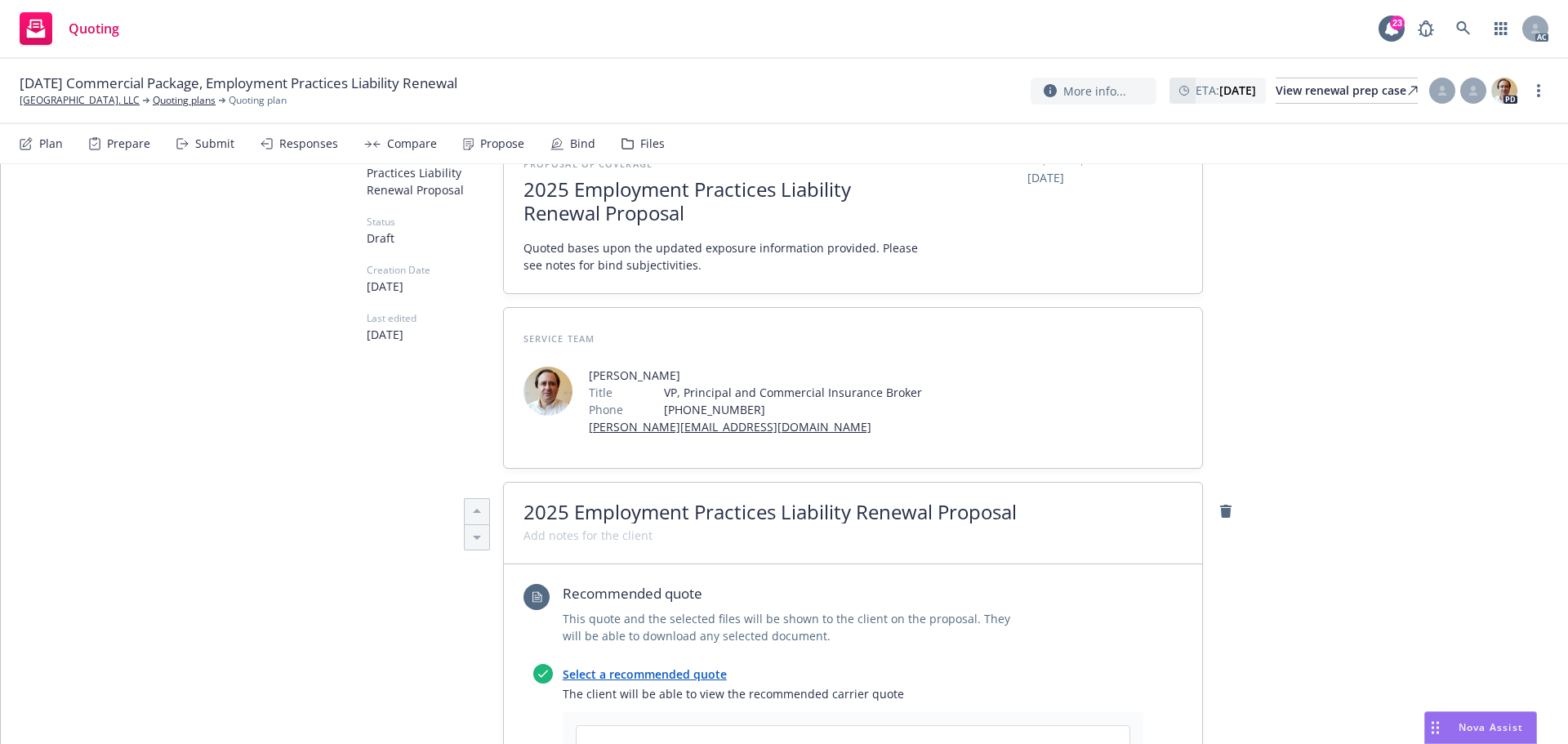
scroll to position [0, 0]
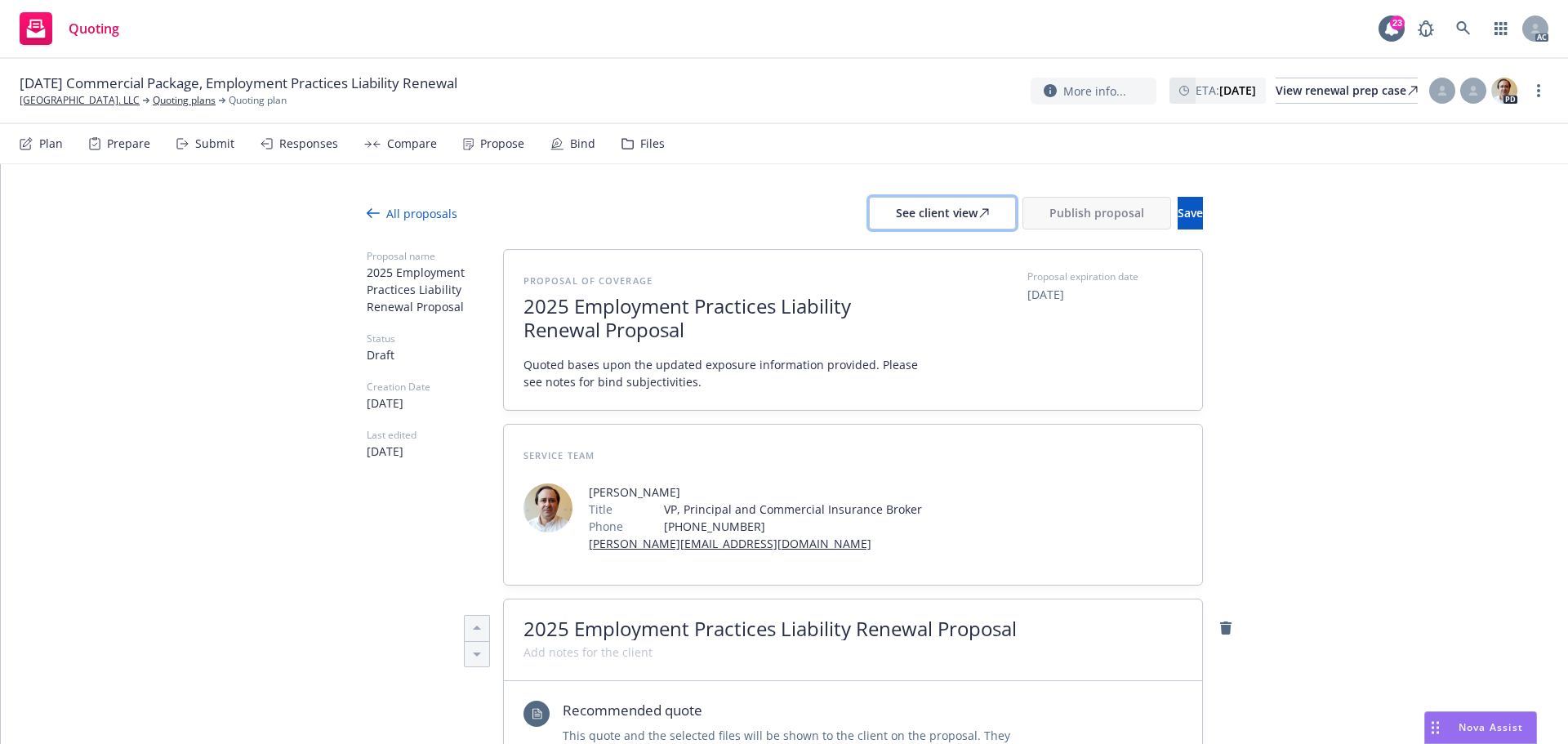
click at [941, 209] on button "See client view" at bounding box center [942, 213] width 147 height 33
type textarea "x"
click at [302, 161] on div "Responses" at bounding box center [300, 144] width 78 height 39
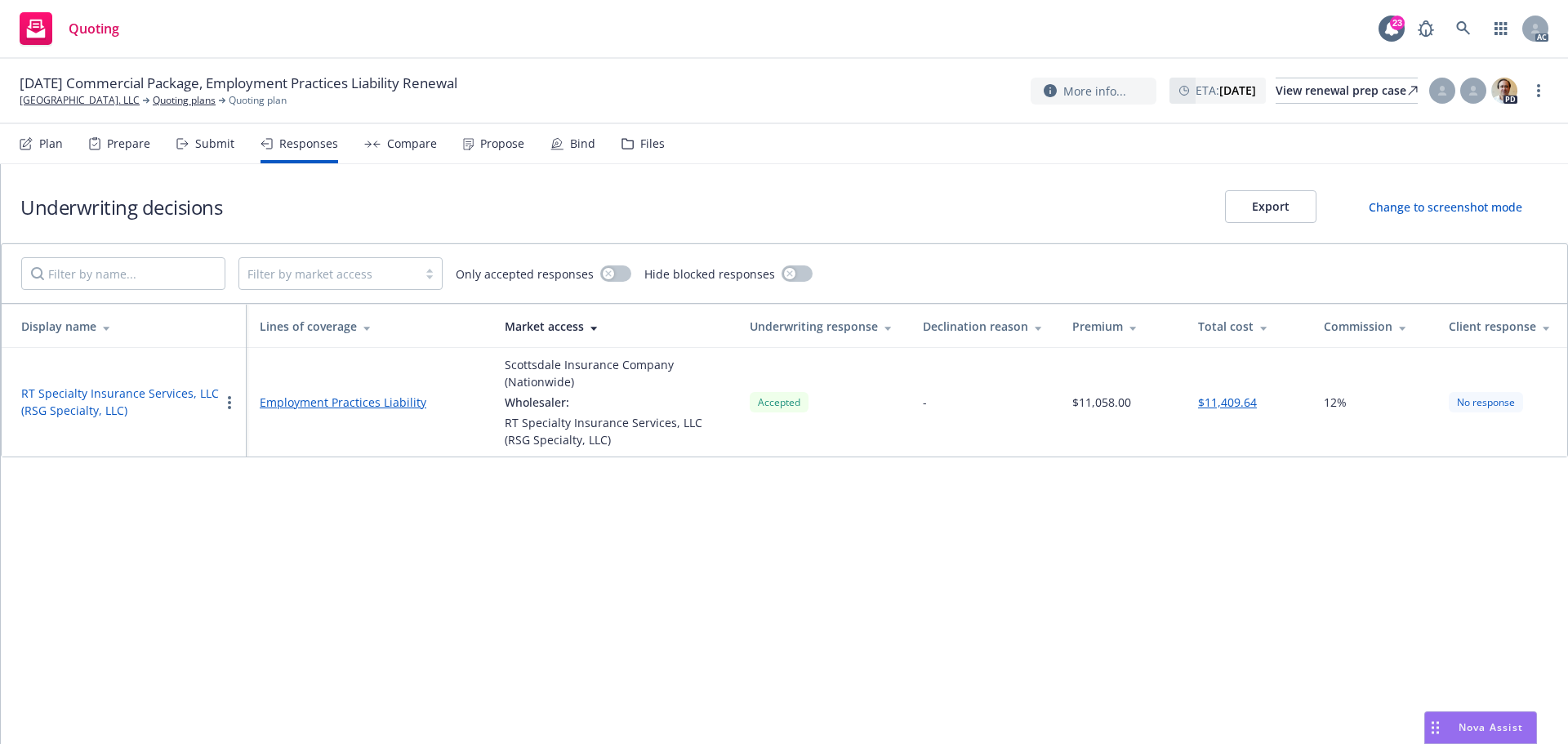
click at [167, 392] on button "RT Specialty Insurance Services, LLC (RSG Specialty, LLC)" at bounding box center [121, 401] width 199 height 34
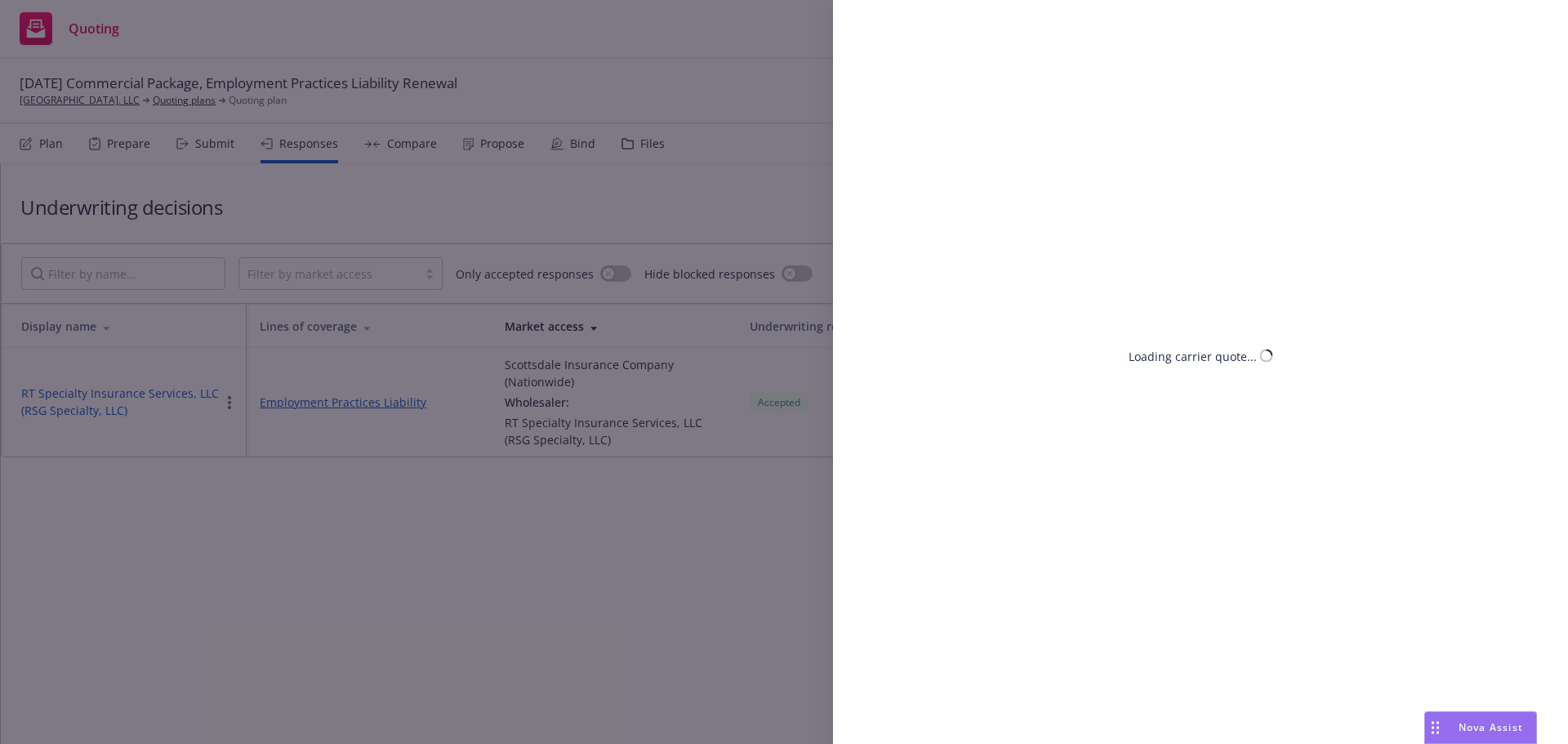
select select "CA"
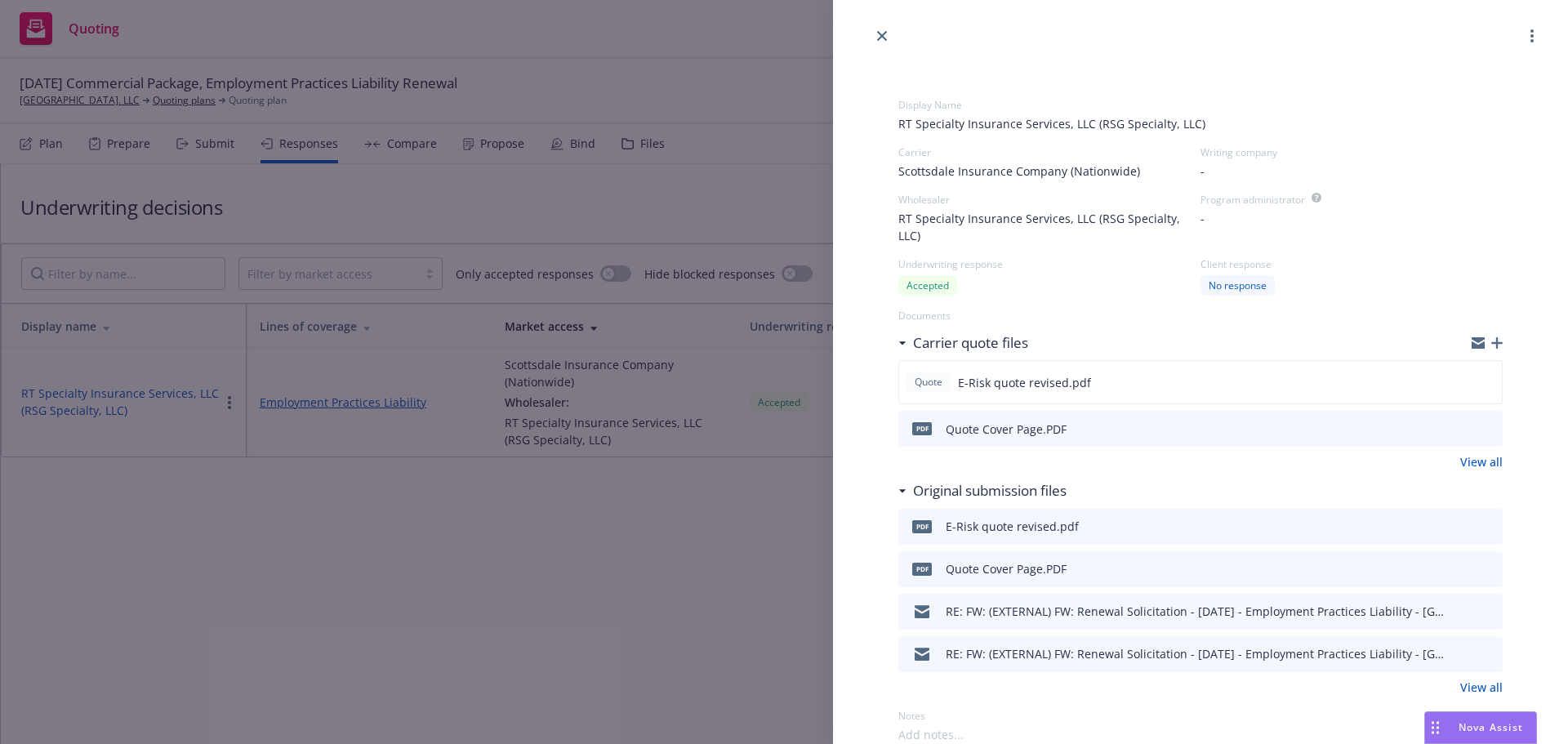
click at [1200, 173] on span "-" at bounding box center [1202, 171] width 4 height 17
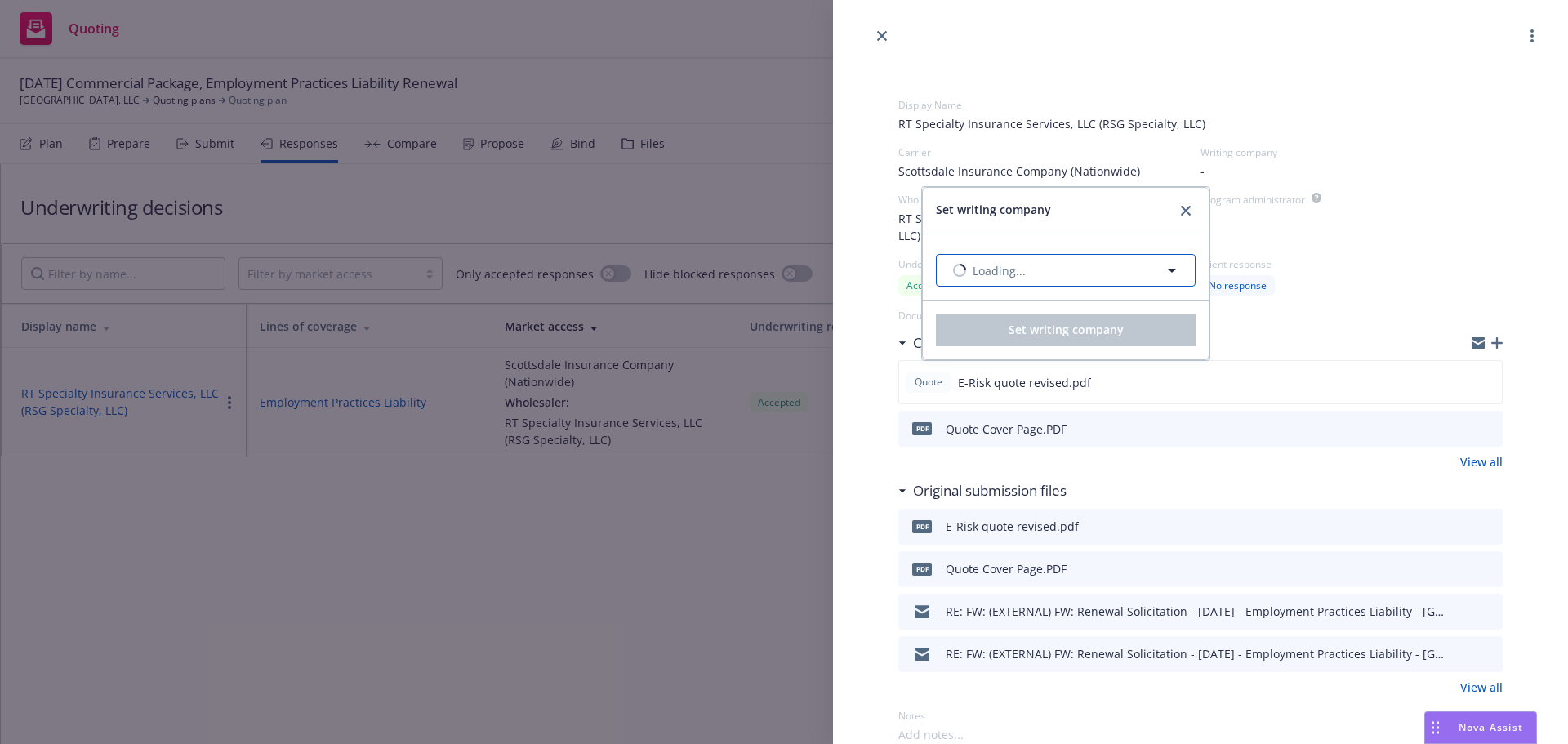
click at [1038, 268] on button "Loading..." at bounding box center [1066, 270] width 260 height 33
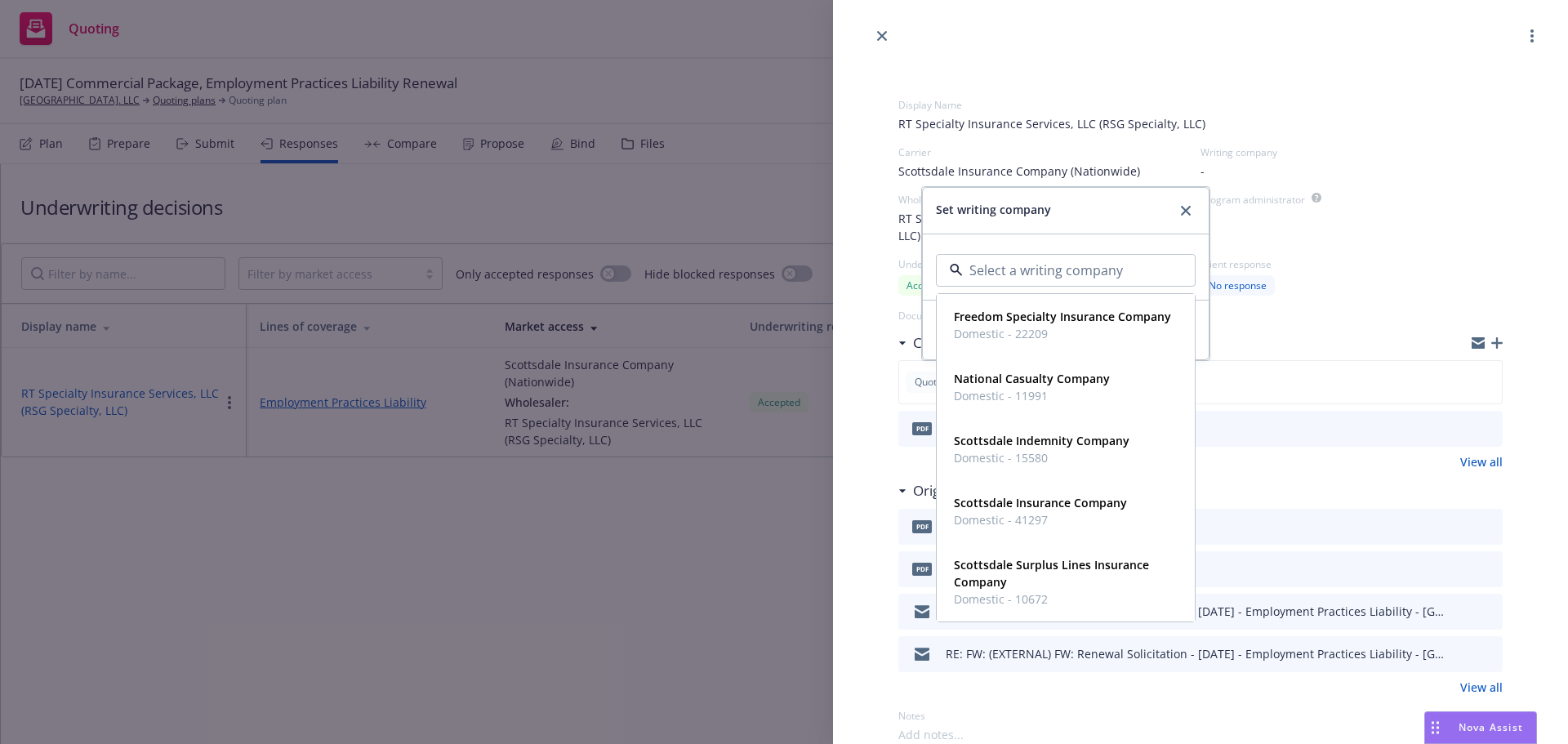
paste input "Scottsdale Insurance Company"
type input "Scottsdale Insurance Company"
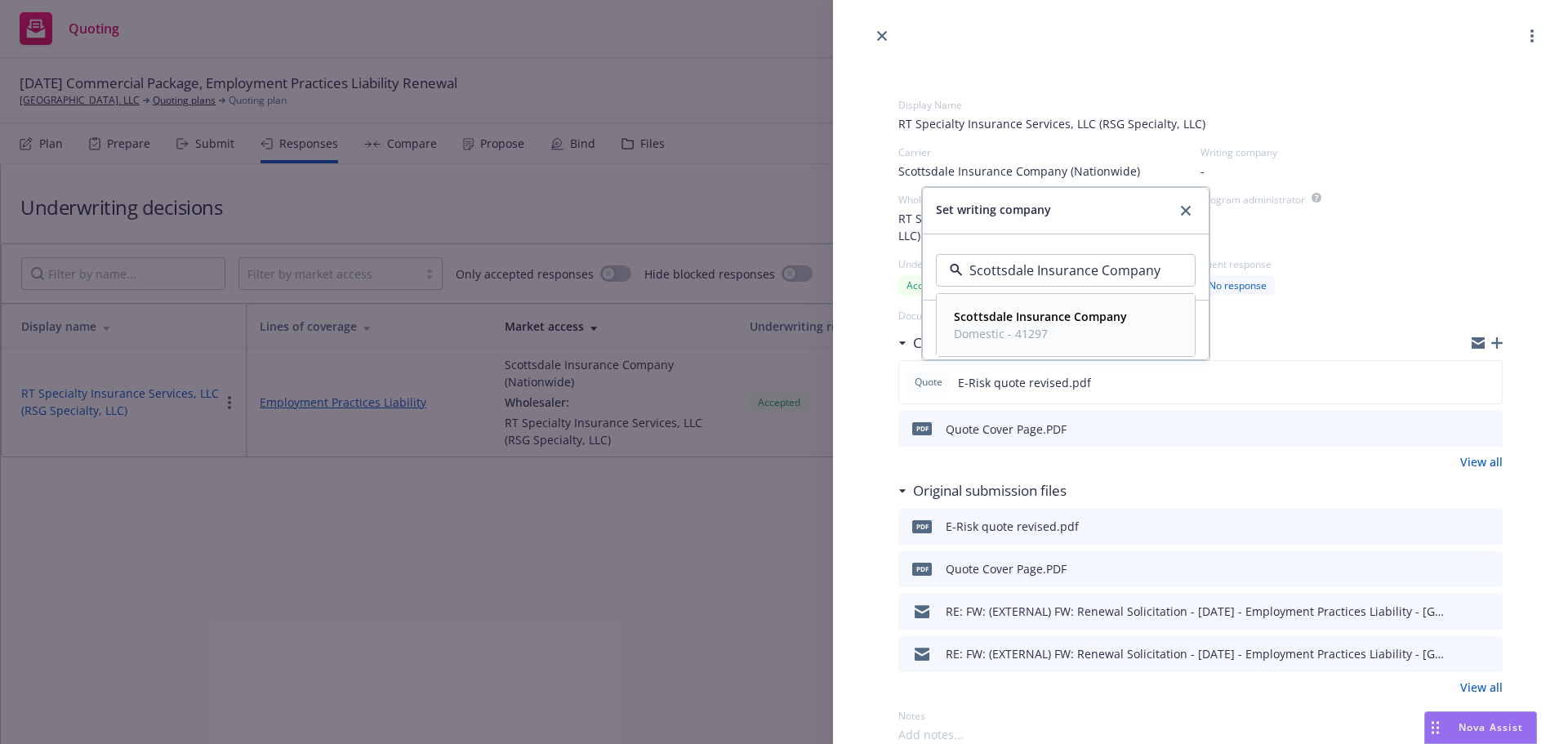
click at [1030, 329] on span "Domestic - 41297" at bounding box center [1040, 333] width 173 height 17
click at [1071, 334] on span "Set writing company" at bounding box center [1066, 330] width 115 height 16
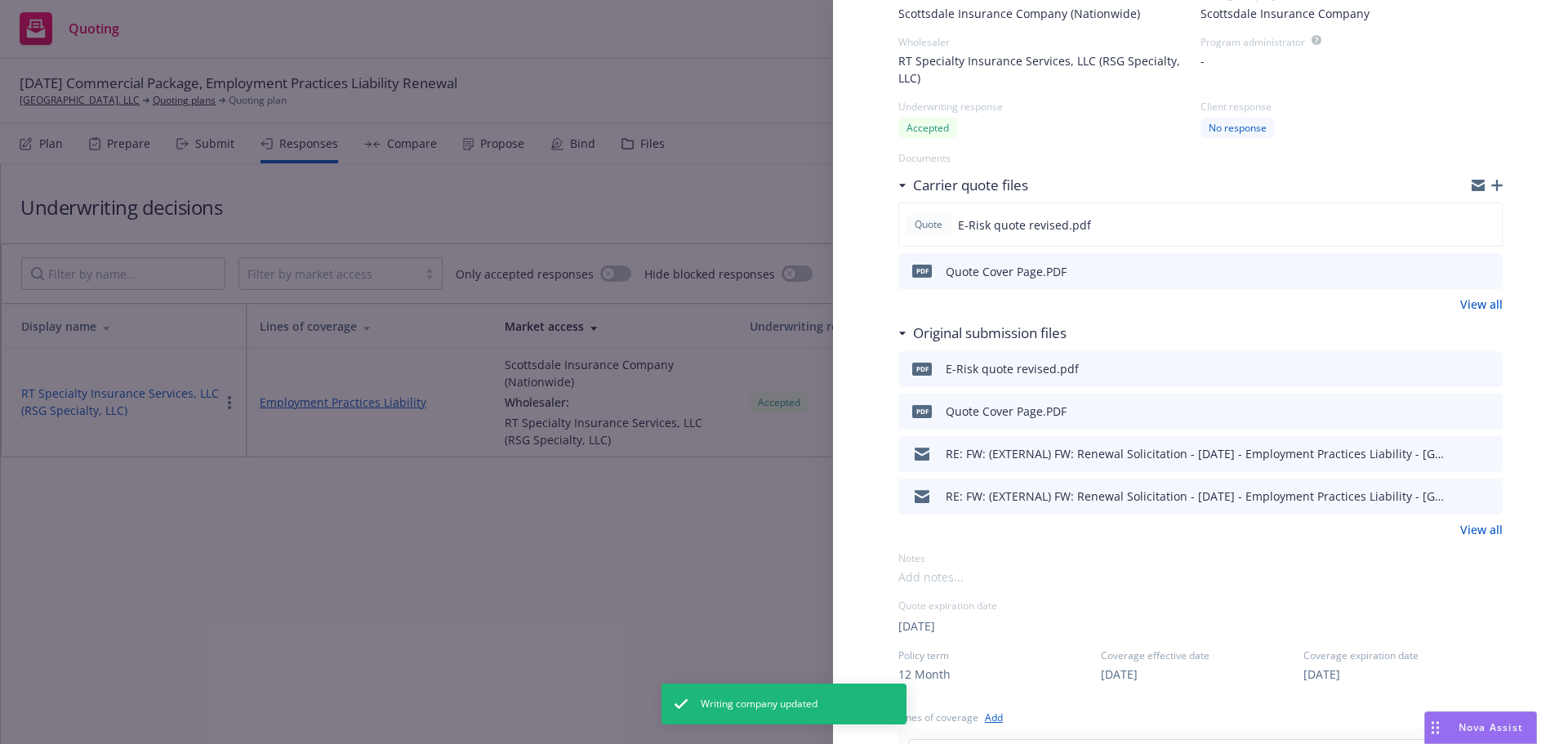
scroll to position [163, 0]
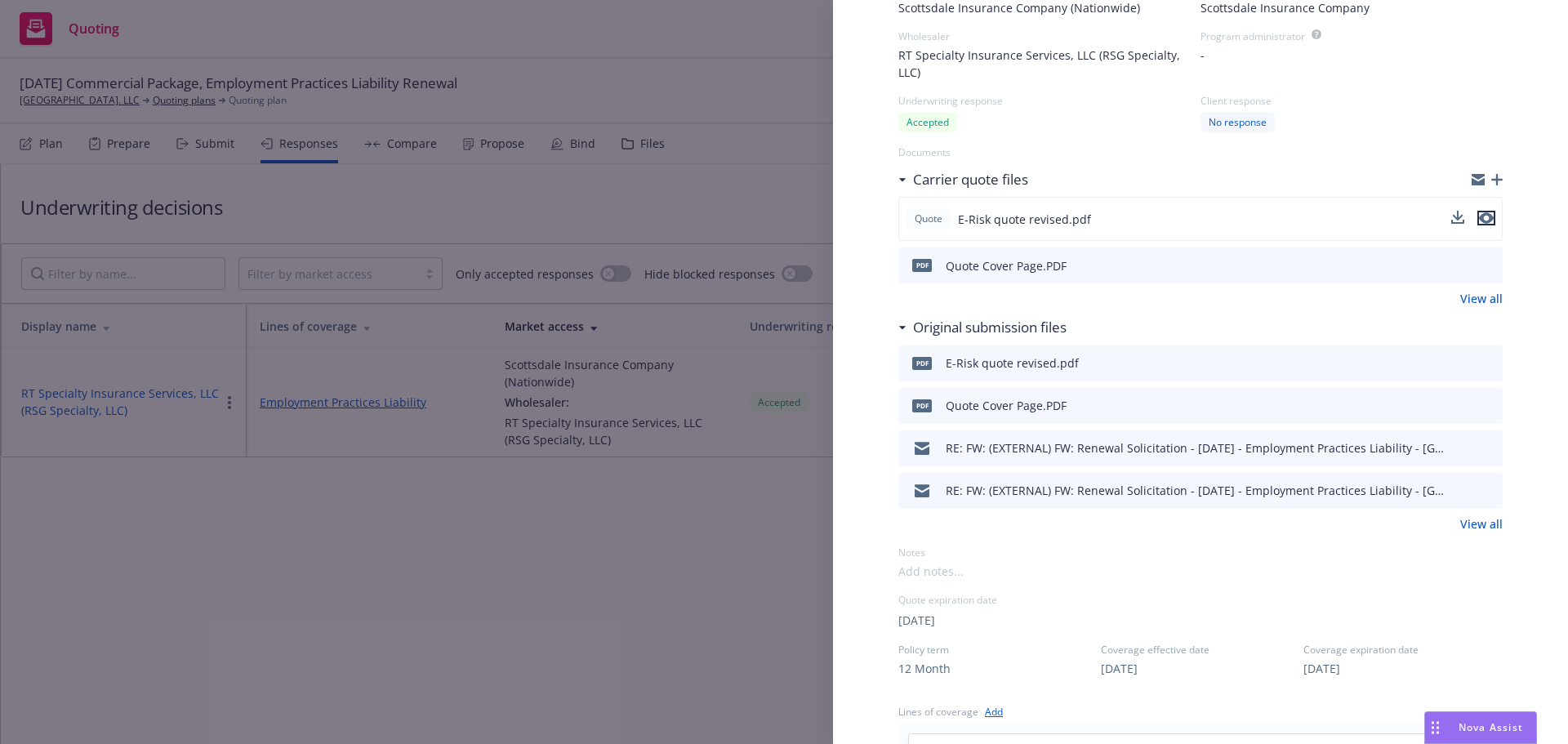
click at [1479, 220] on icon "preview file" at bounding box center [1486, 218] width 15 height 11
click at [1480, 264] on icon "preview file" at bounding box center [1487, 265] width 15 height 11
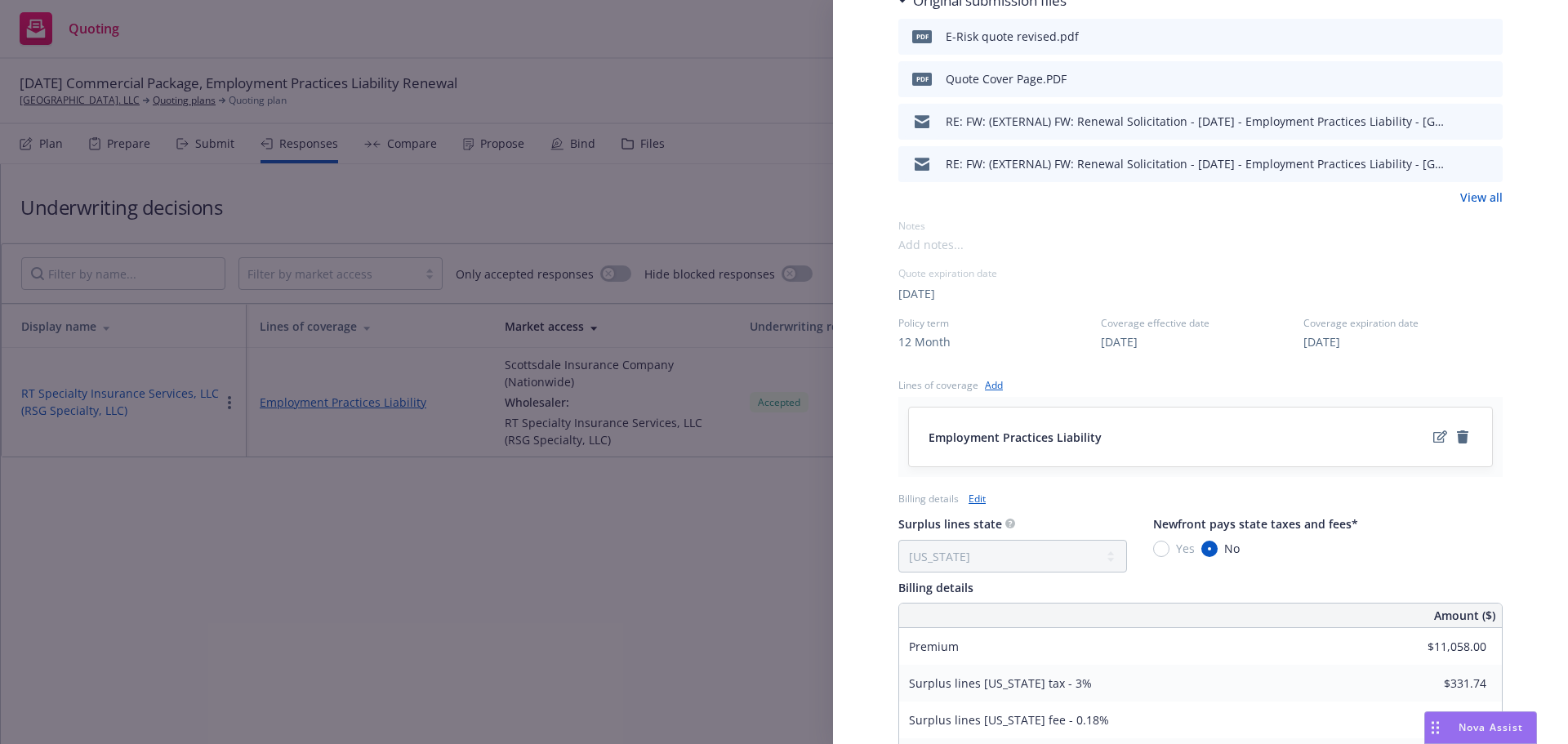
click at [1477, 553] on div "Surplus lines state No surplus lines state [US_STATE] [US_STATE] [US_STATE] [US…" at bounding box center [1200, 542] width 604 height 59
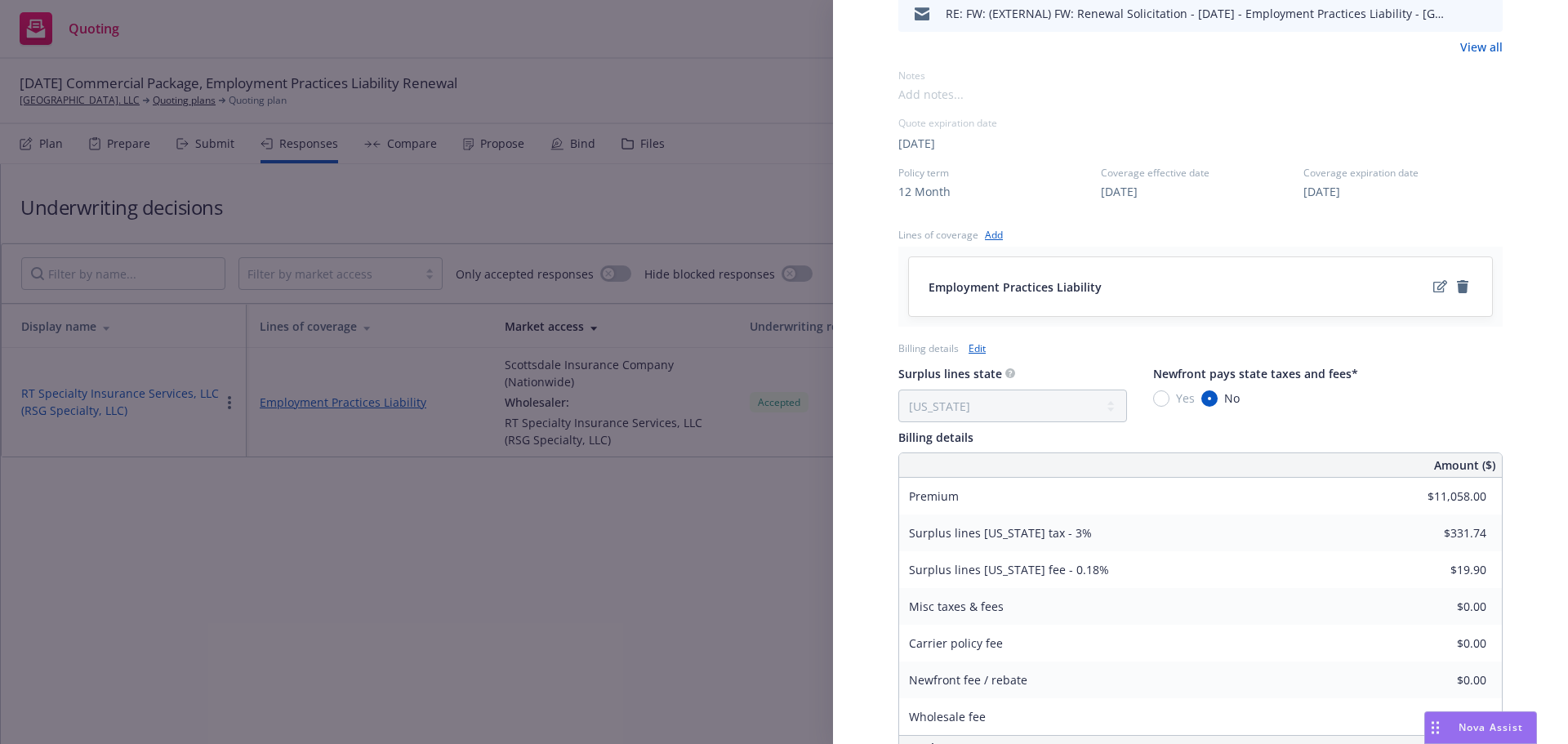
scroll to position [736, 0]
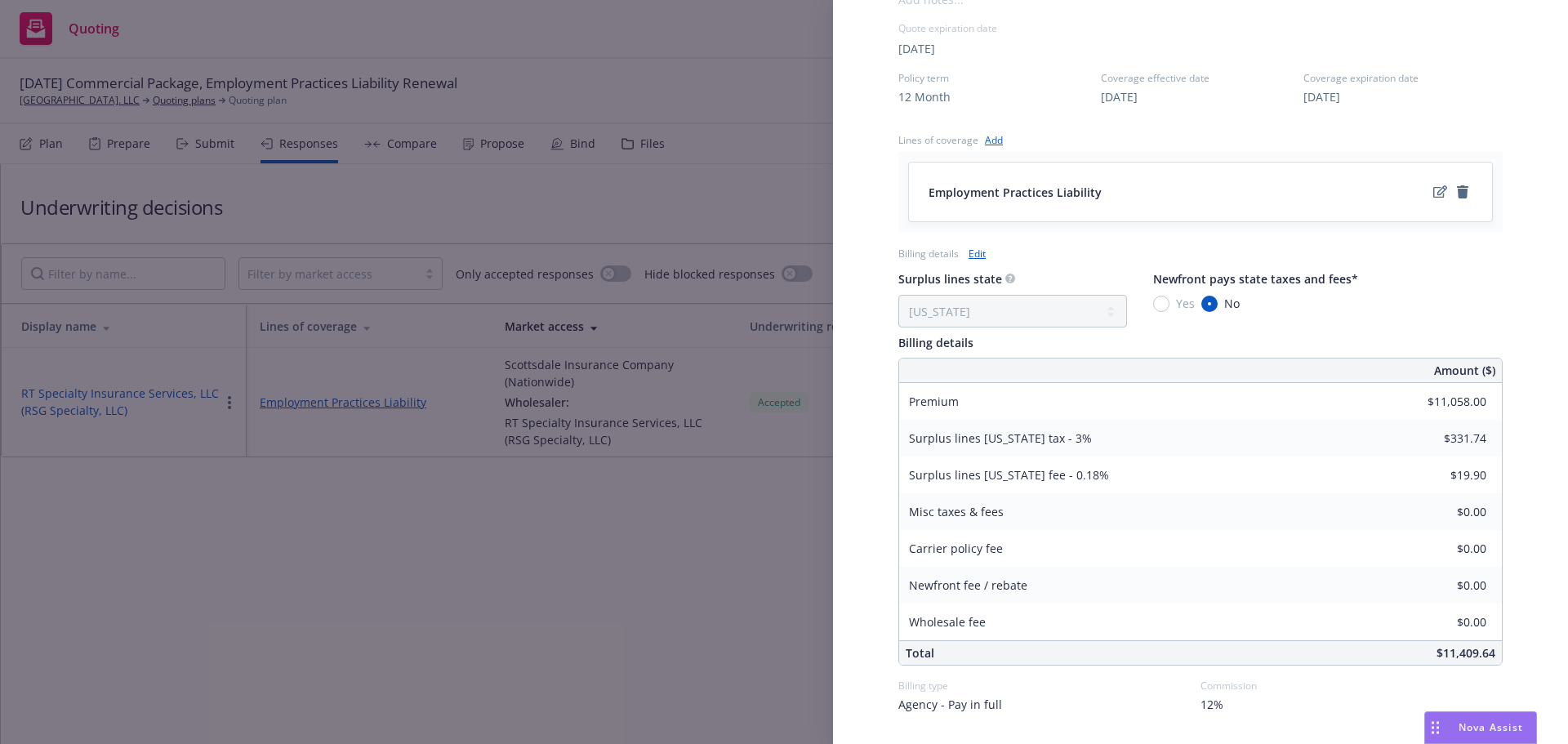
click at [648, 603] on div "Display Name RT Specialty Insurance Services, LLC (RSG Specialty, LLC) Carrier …" at bounding box center [784, 372] width 1568 height 744
